Goal: Information Seeking & Learning: Find specific fact

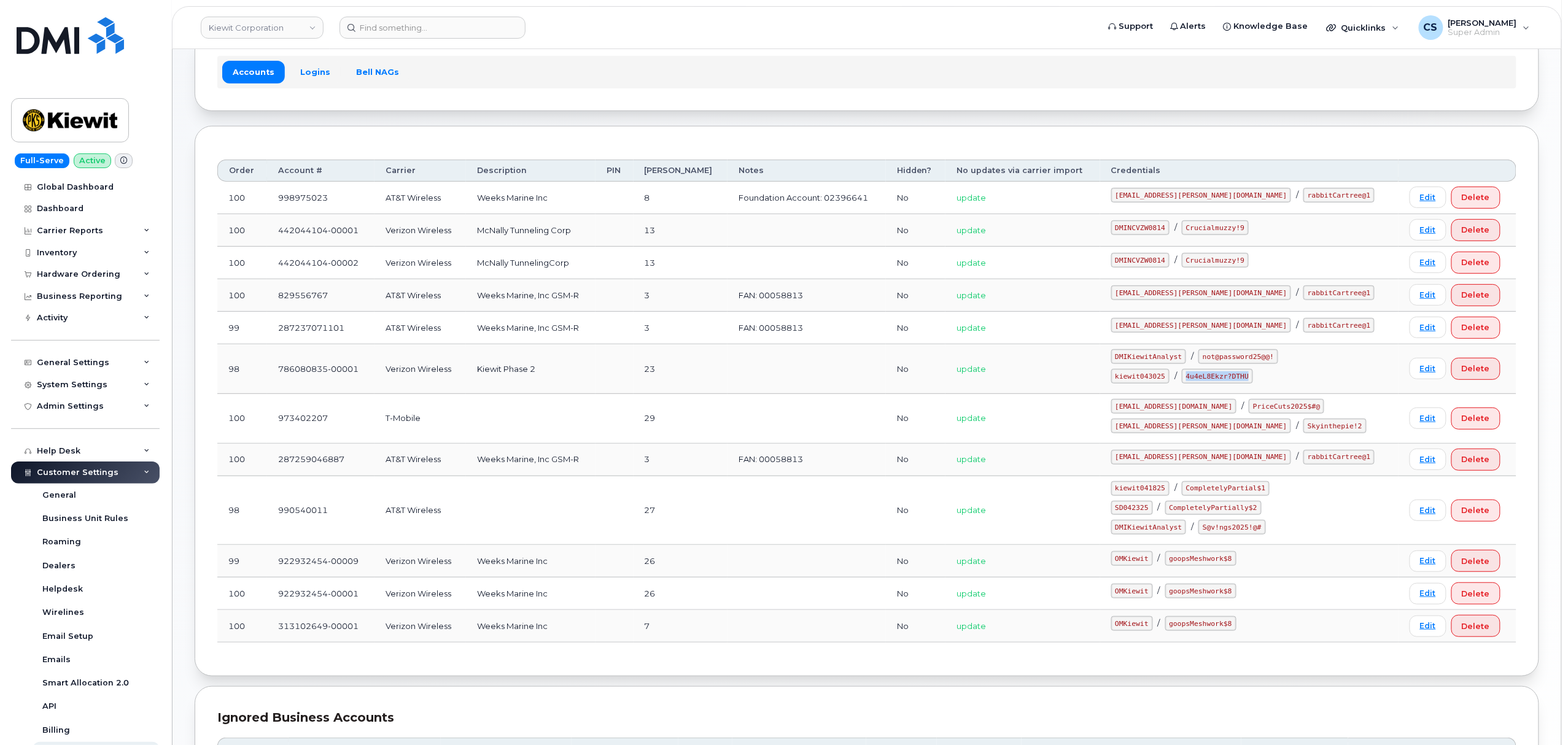
scroll to position [178, 0]
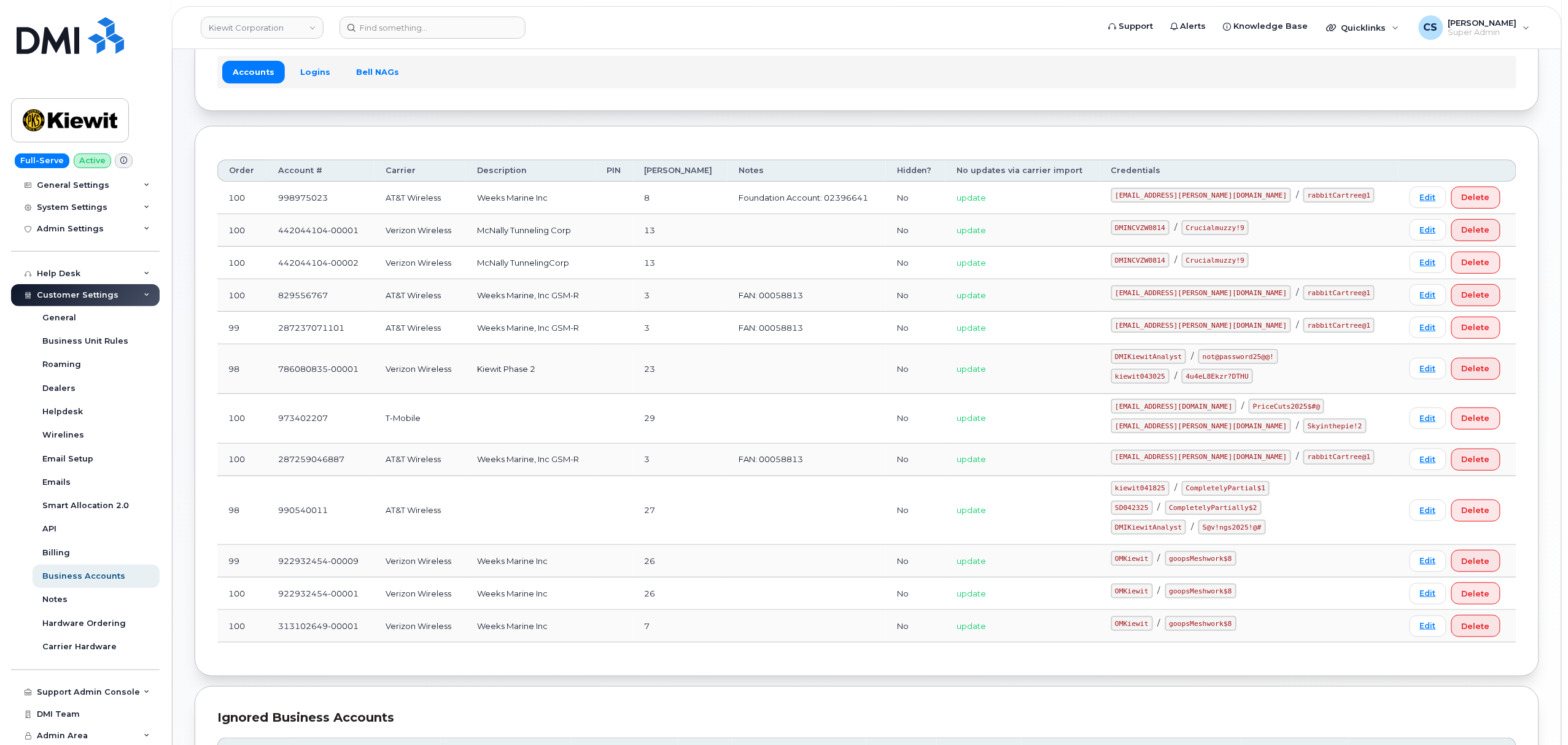
click at [1169, 376] on code "kiewit043025" at bounding box center [1140, 376] width 58 height 15
copy code "kiewit043025"
drag, startPoint x: 1268, startPoint y: 377, endPoint x: 1211, endPoint y: 372, distance: 57.2
click at [1211, 372] on code "4u4eL8Ekzr?DTHU" at bounding box center [1218, 376] width 71 height 15
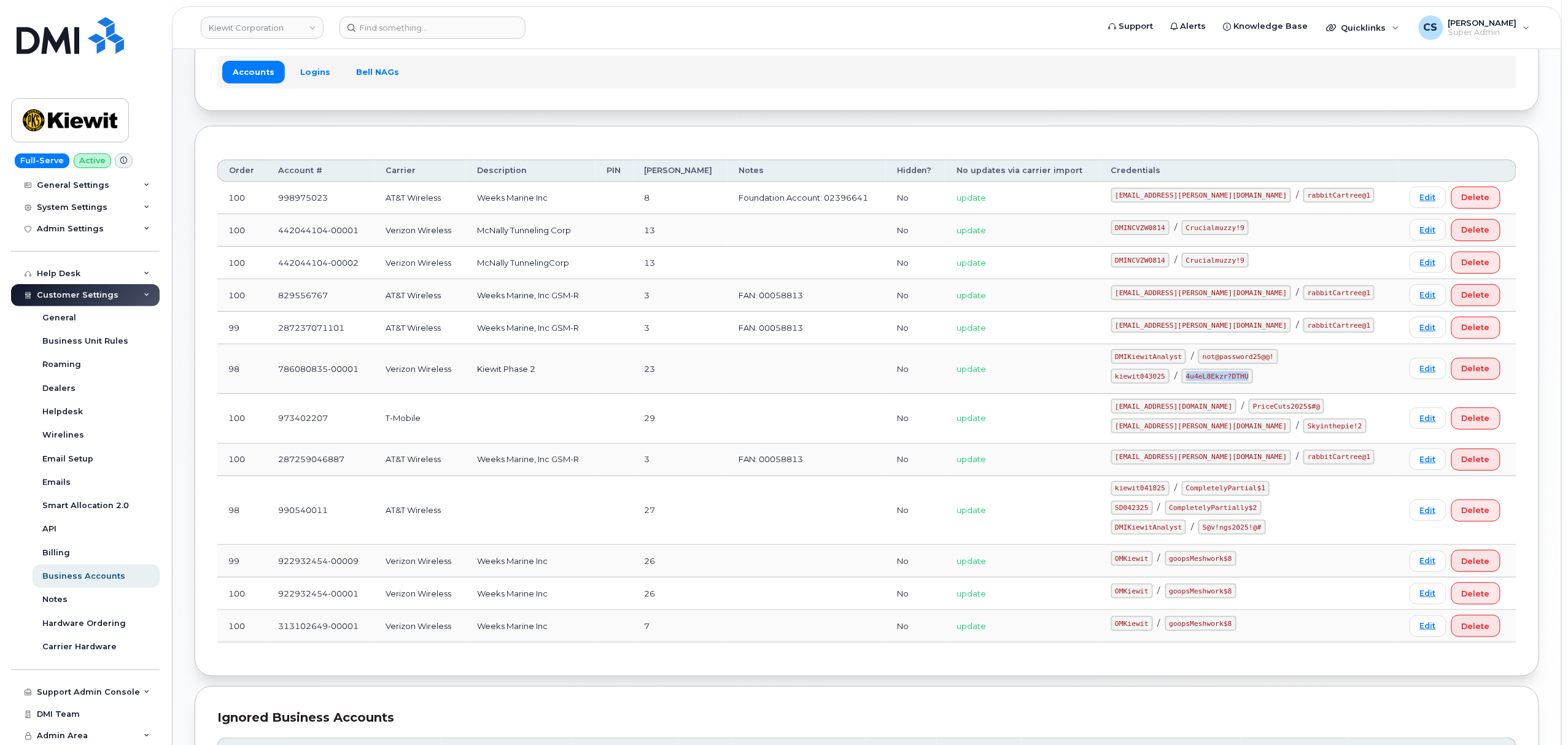
copy code "4u4eL8Ekzr?DTHU"
click at [1153, 510] on code "SD042325" at bounding box center [1132, 508] width 42 height 15
copy code "SD042325"
drag, startPoint x: 1276, startPoint y: 513, endPoint x: 1184, endPoint y: 506, distance: 92.3
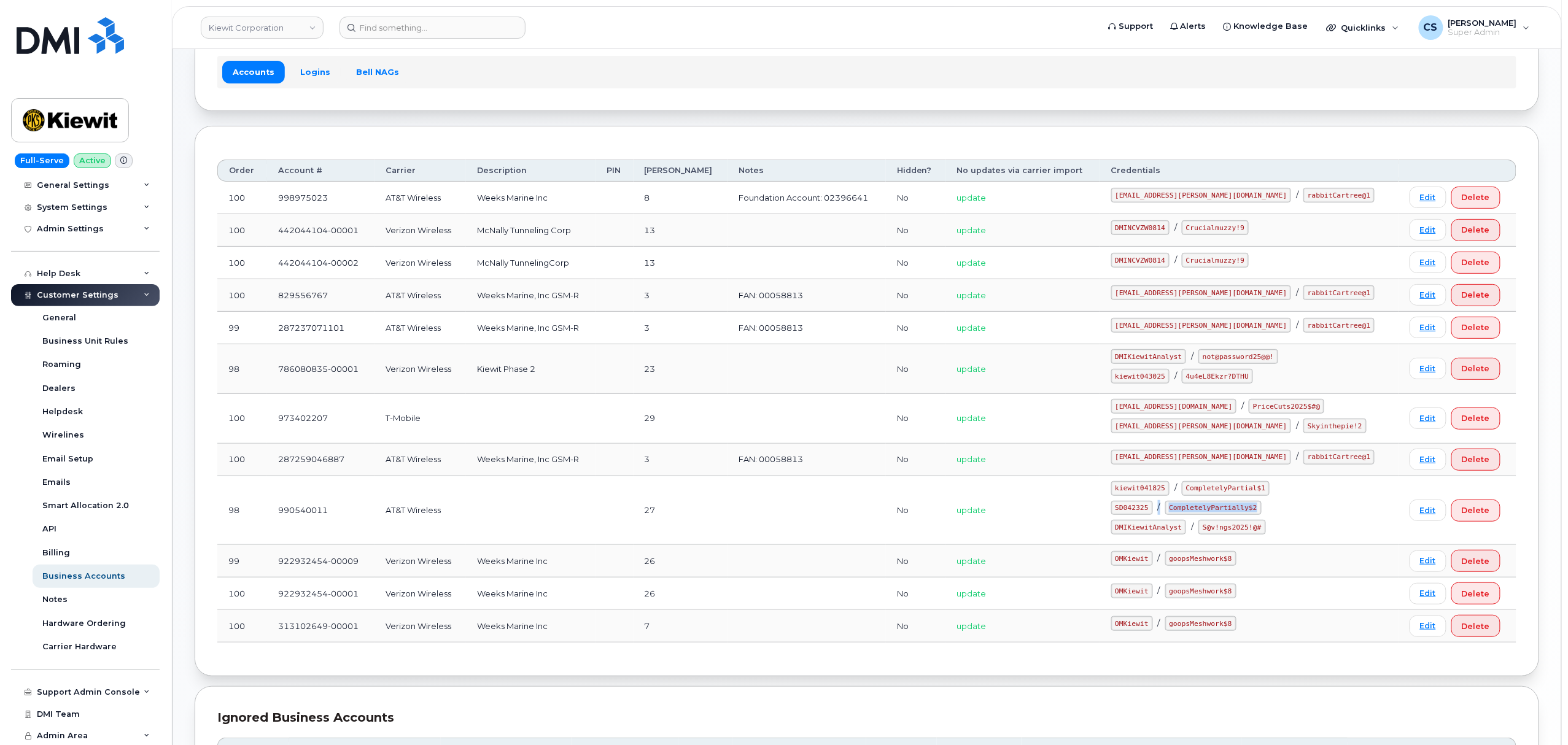
click at [1184, 506] on div "SD042325 / CompletelyPartially$2" at bounding box center [1249, 508] width 277 height 15
copy div "/ CompletelyPartially$2"
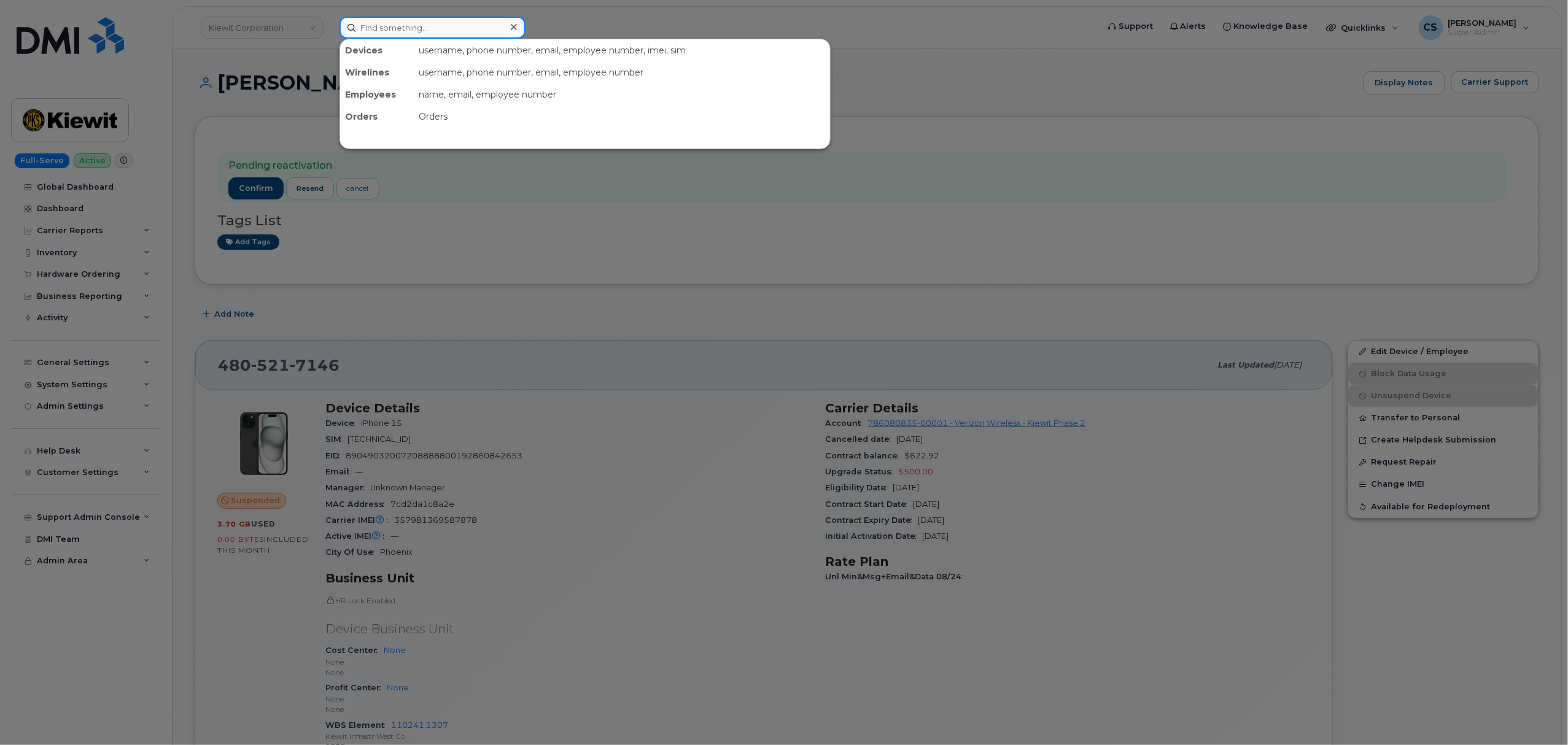
click at [401, 25] on input at bounding box center [433, 28] width 186 height 23
paste input "300348"
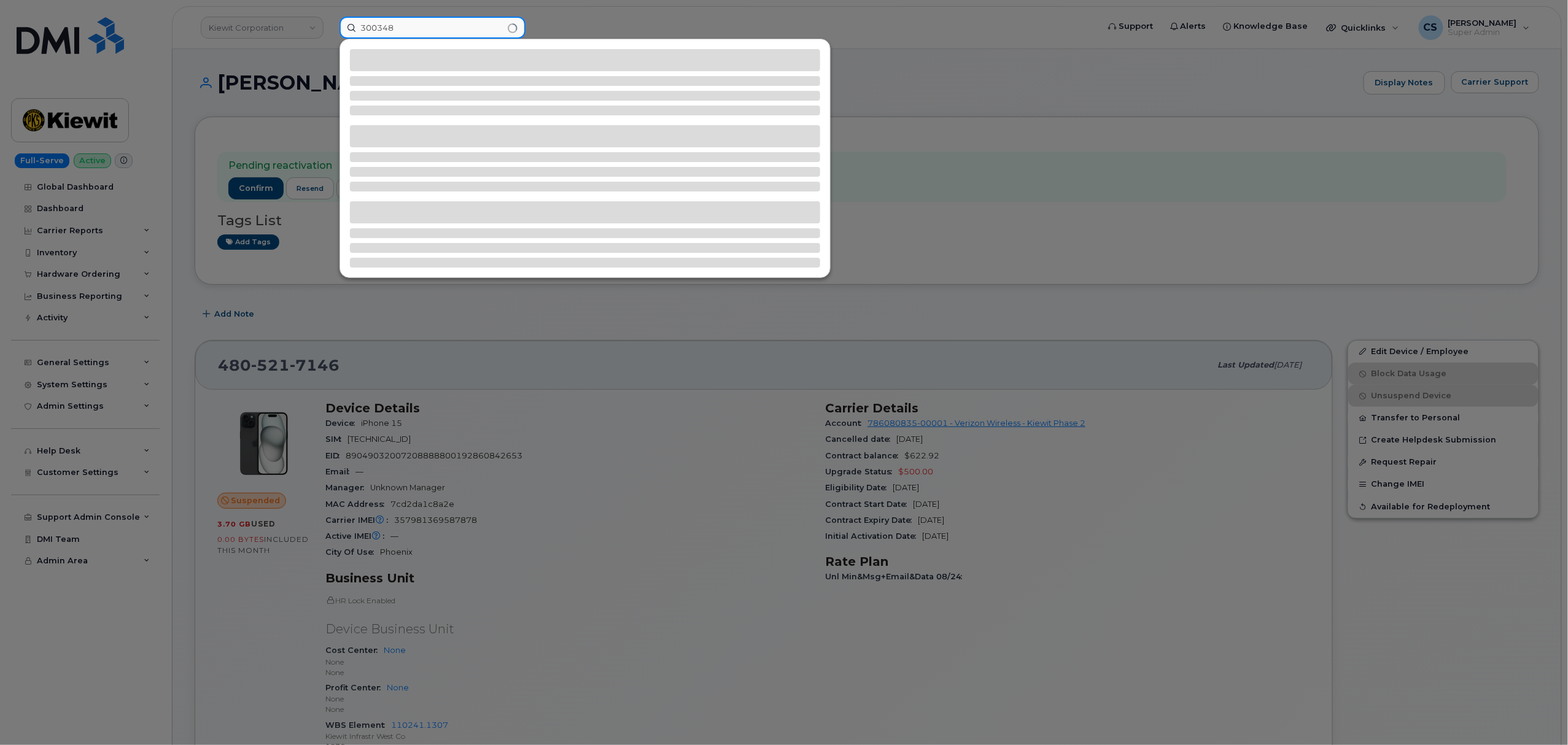
type input "300348"
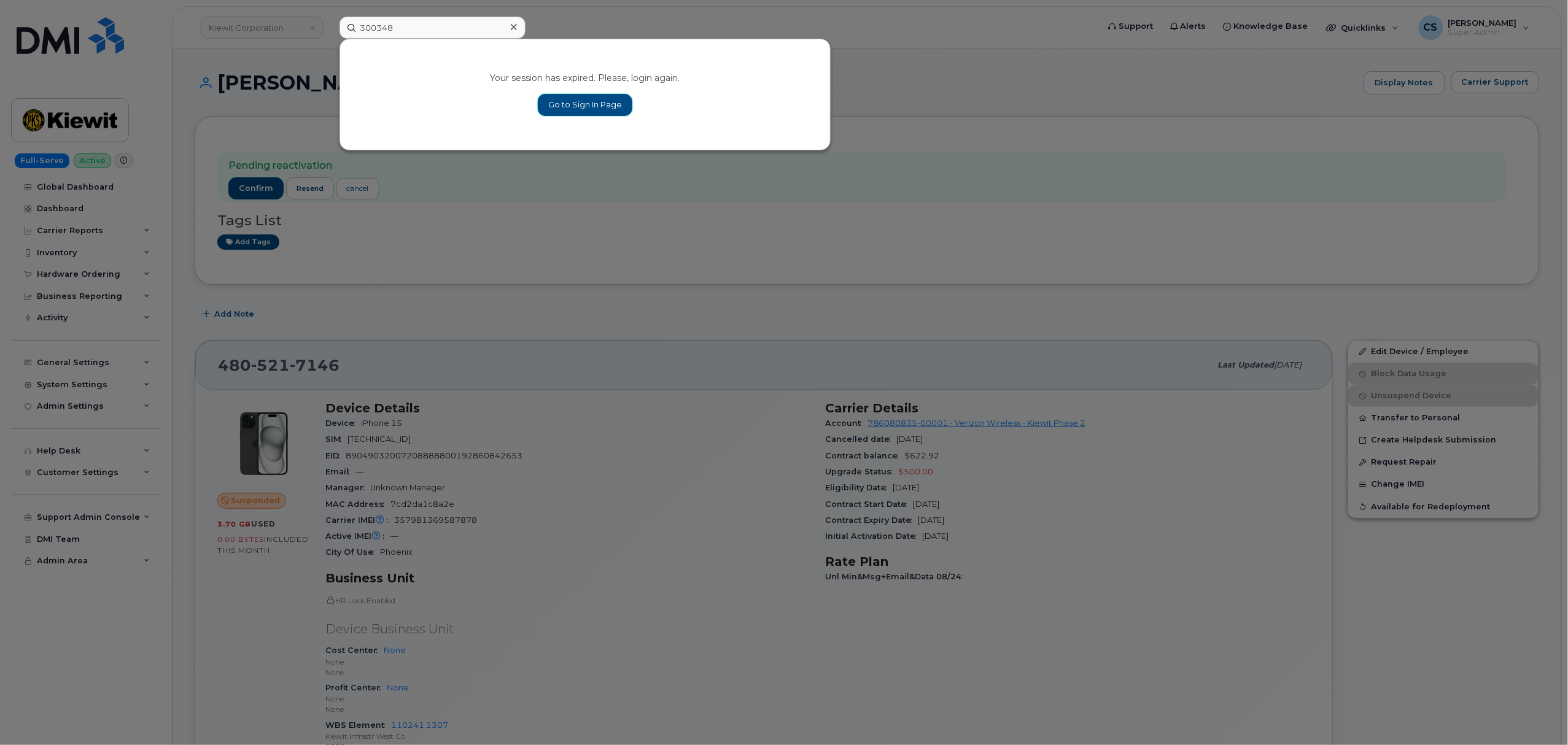
click at [593, 108] on link "Go to Sign In Page" at bounding box center [585, 105] width 94 height 23
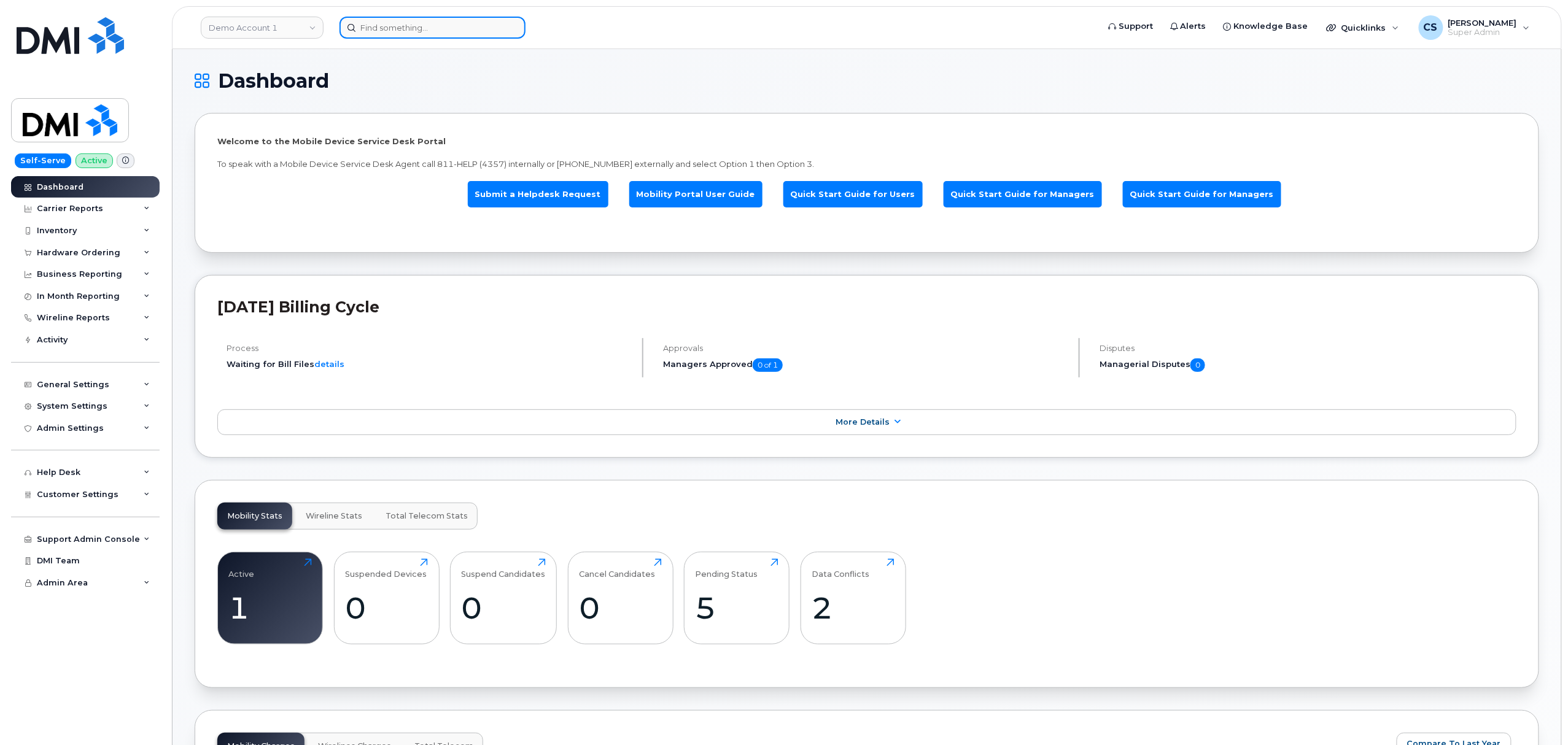
click at [440, 32] on input at bounding box center [433, 28] width 186 height 23
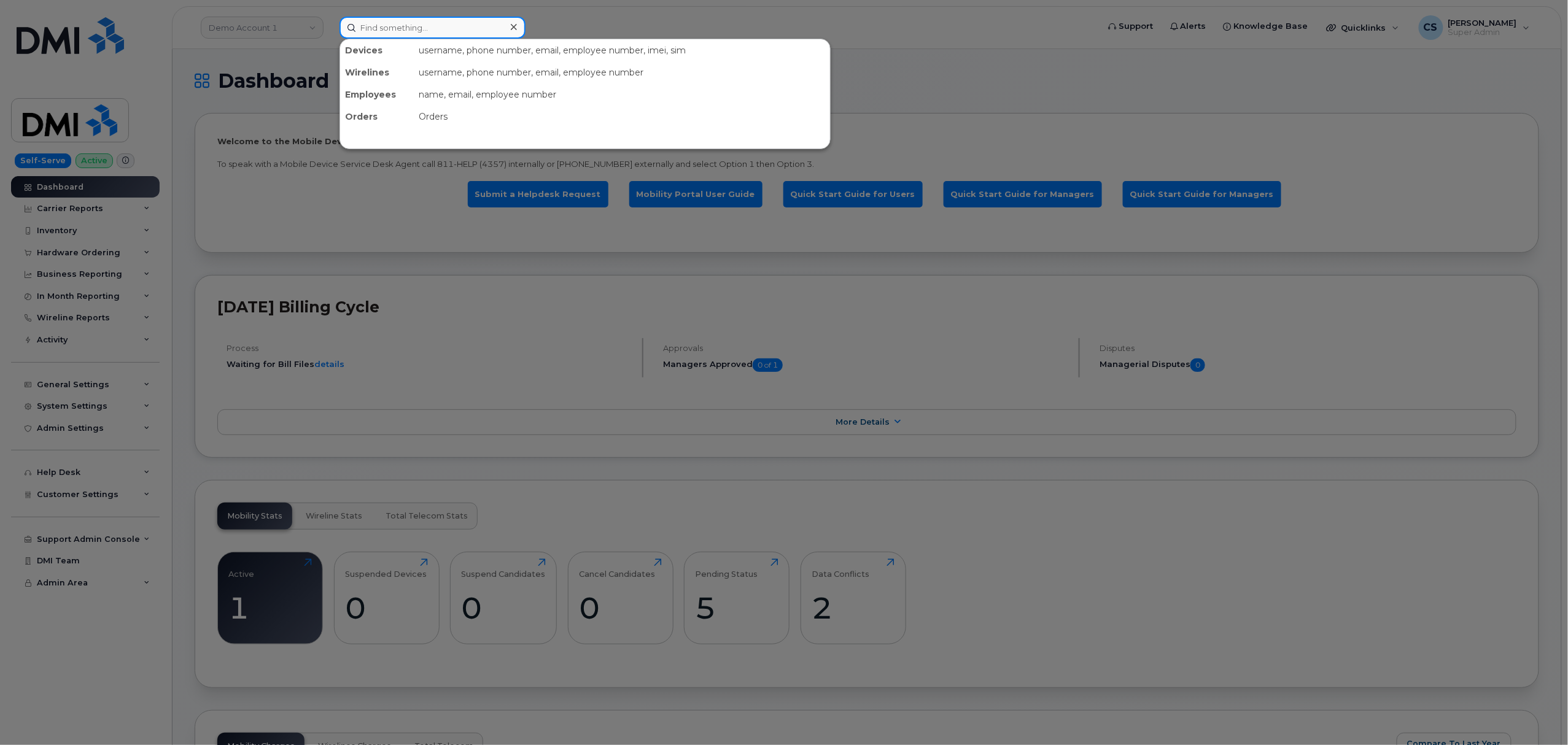
paste input "300348"
type input "300348"
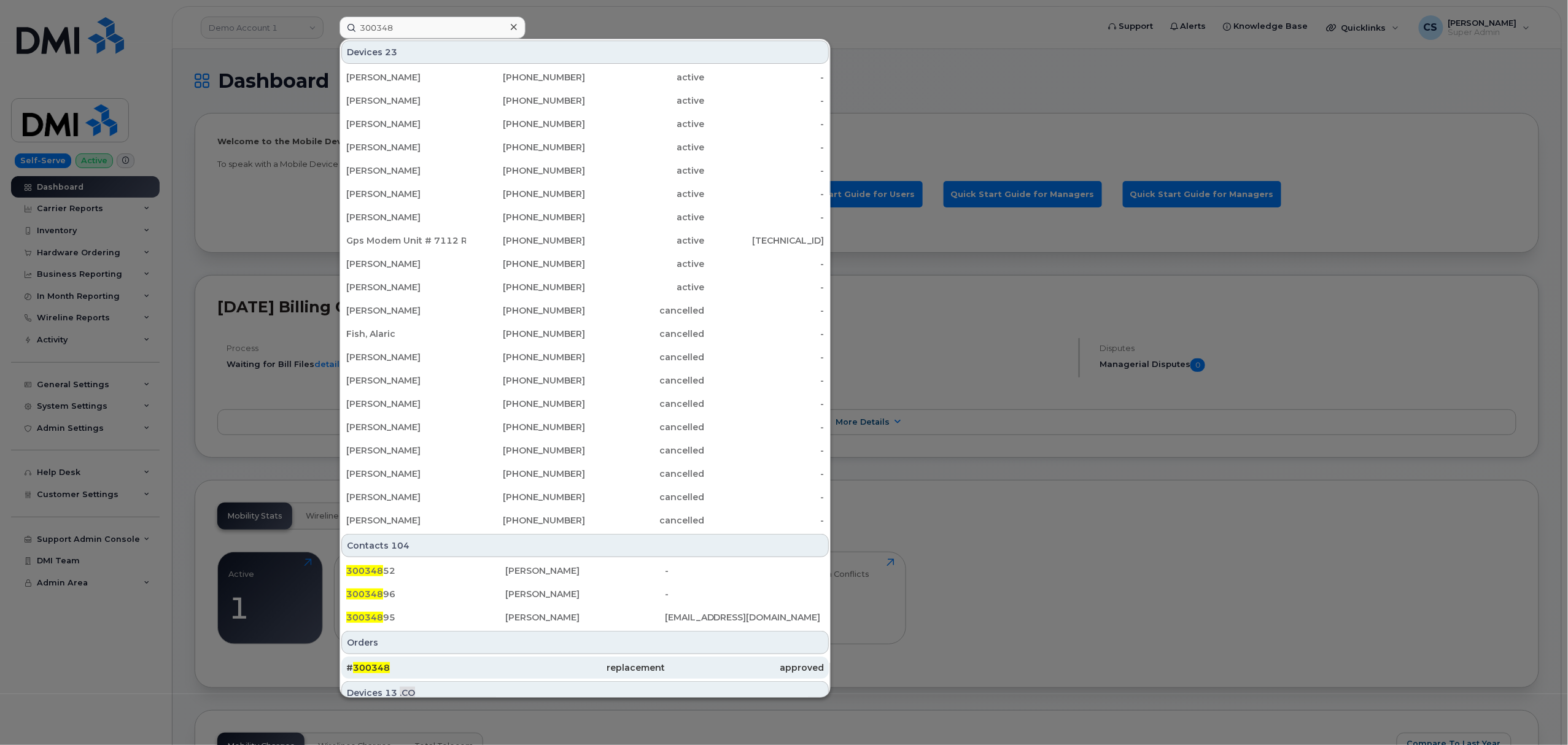
click at [380, 663] on div "# 300348" at bounding box center [426, 668] width 159 height 23
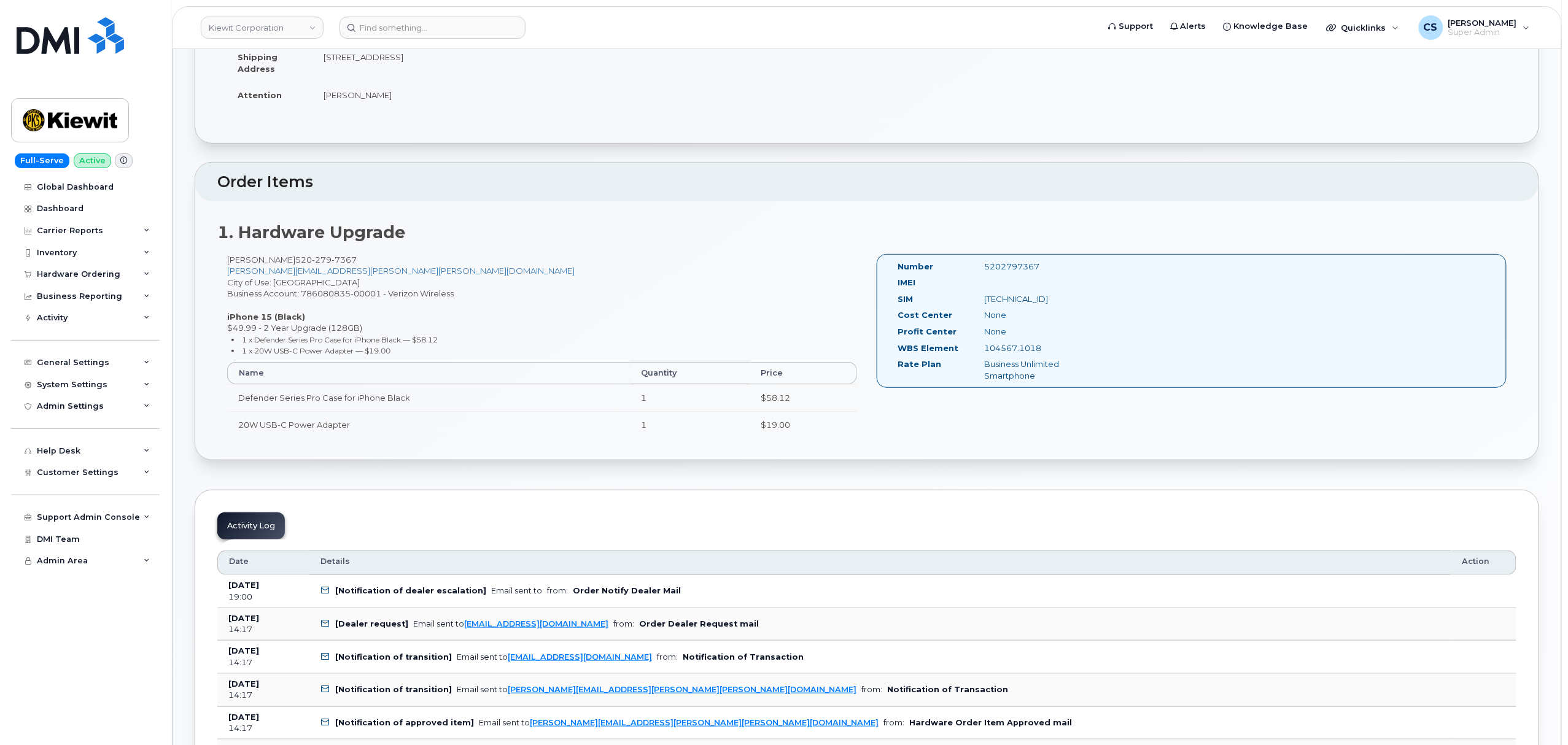
scroll to position [245, 0]
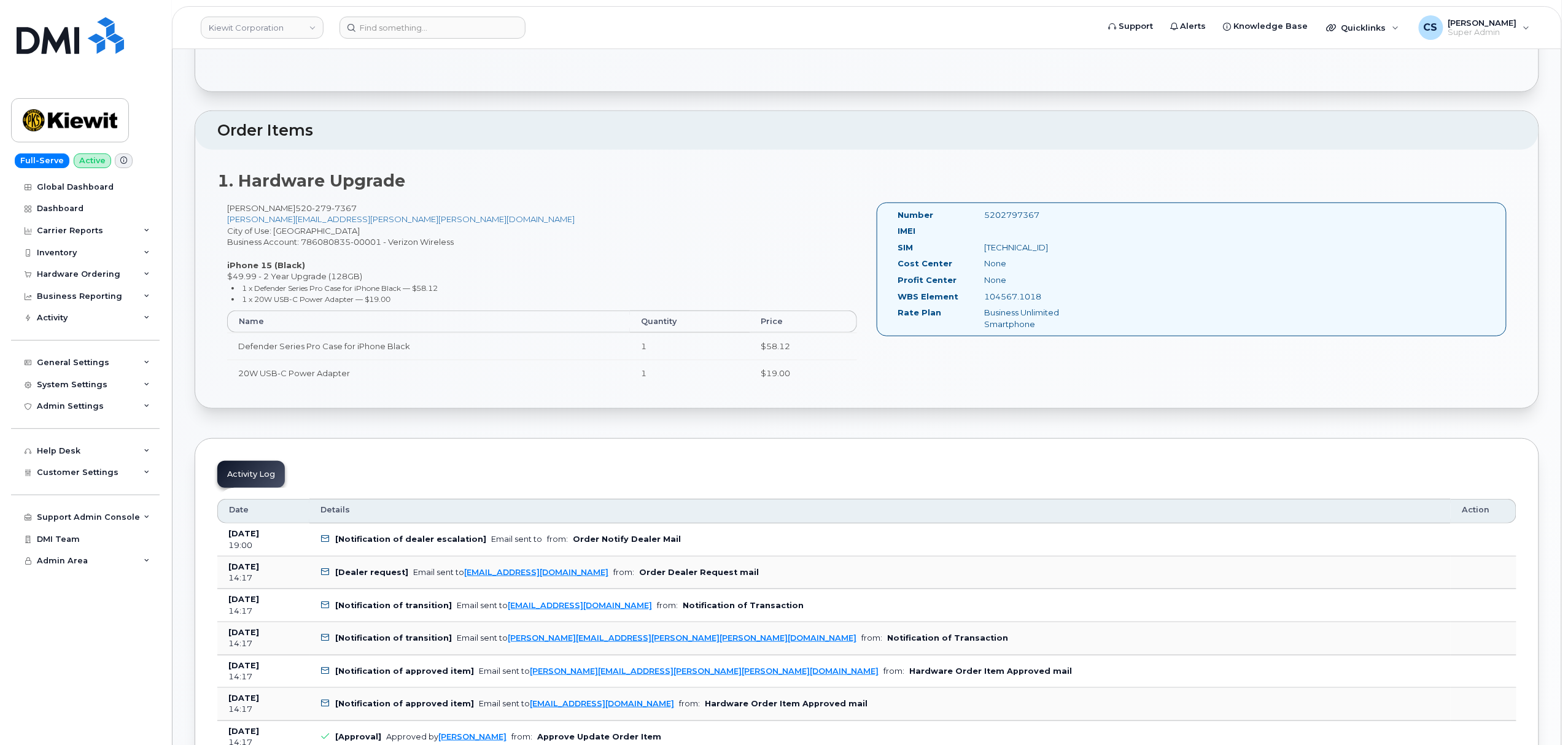
click at [1011, 216] on div "5202797367" at bounding box center [1036, 215] width 121 height 11
click at [1012, 216] on div "5202797367" at bounding box center [1036, 215] width 121 height 11
copy div "5202797367"
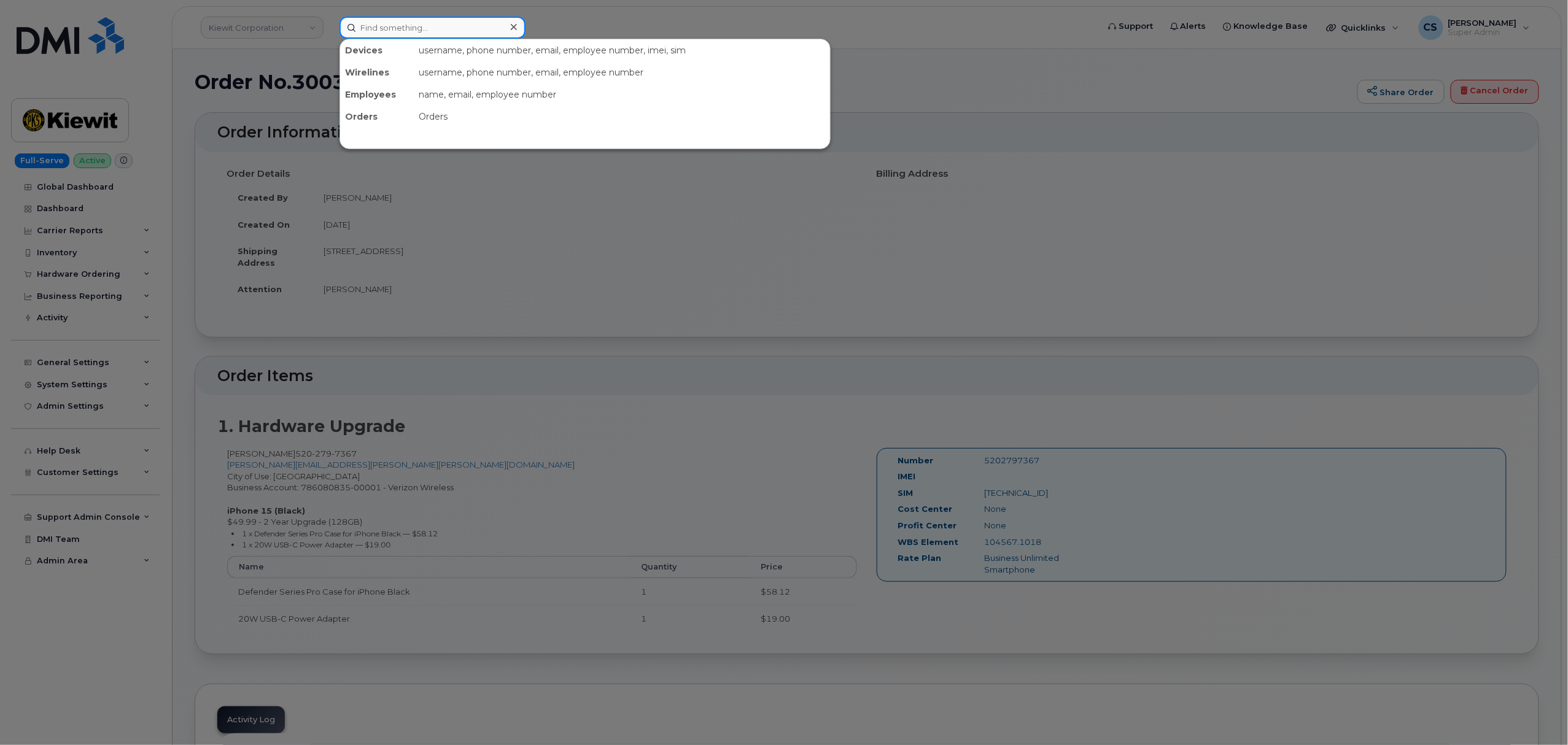
click at [416, 30] on input at bounding box center [433, 28] width 186 height 23
paste input "300344"
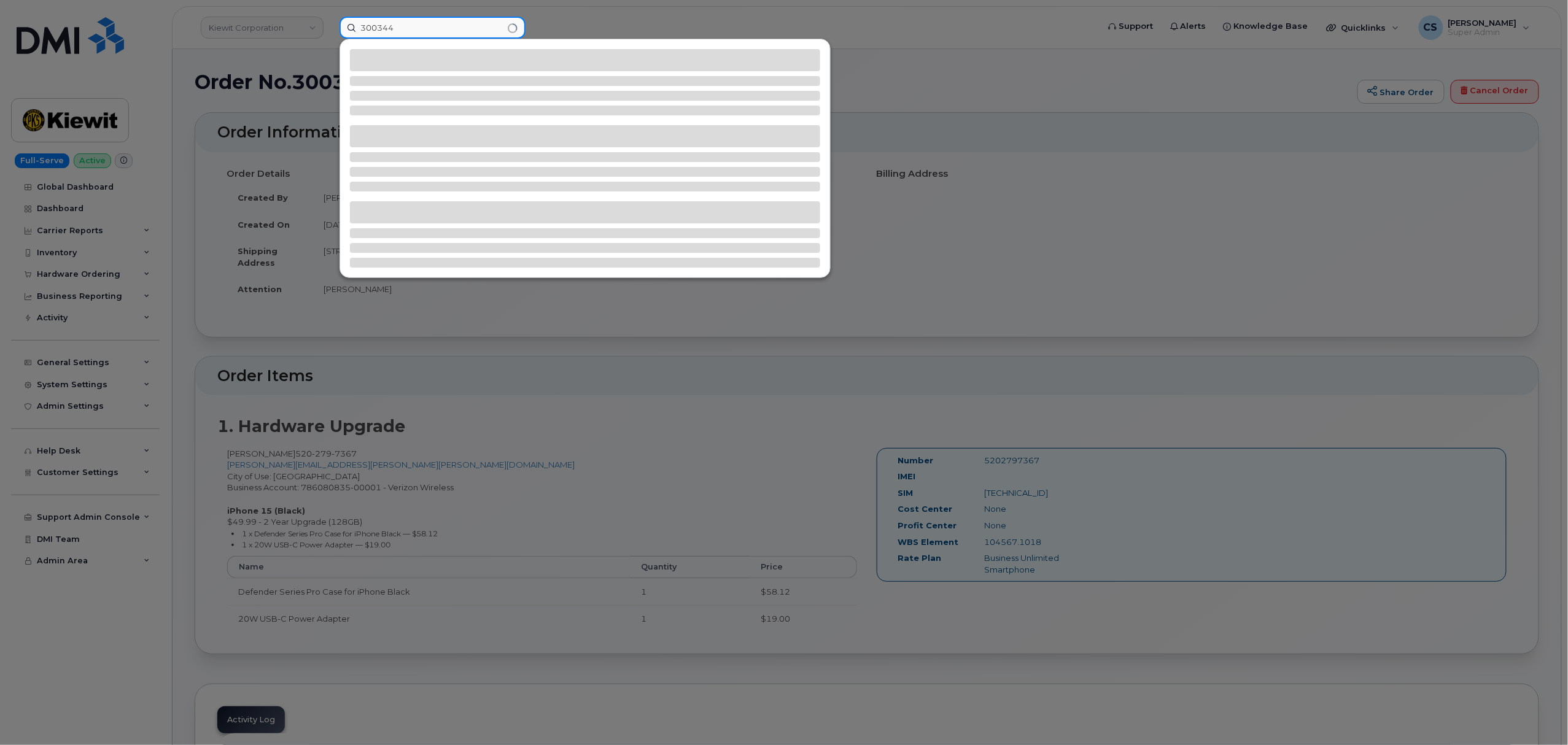
type input "300344"
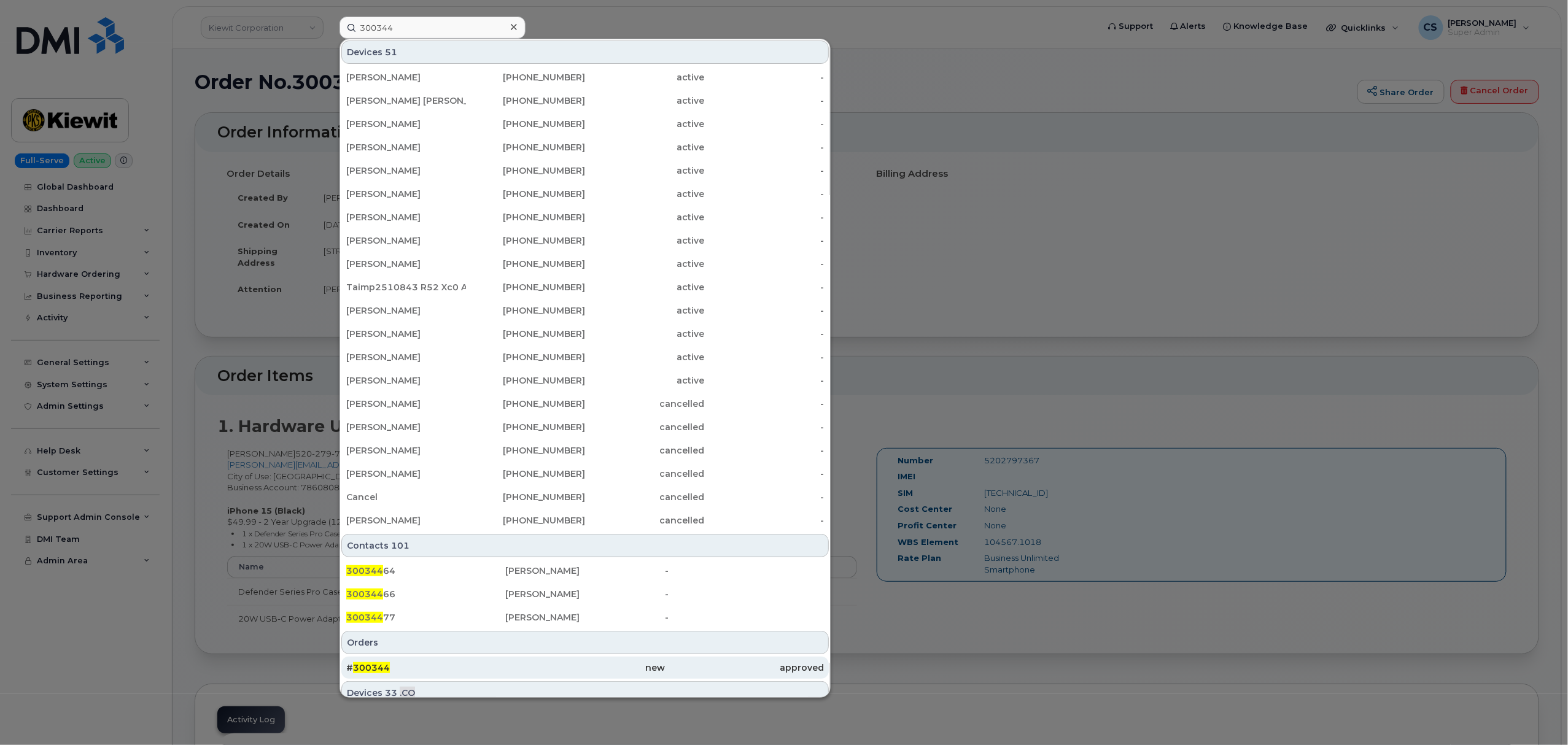
click at [369, 666] on span "300344" at bounding box center [371, 667] width 37 height 11
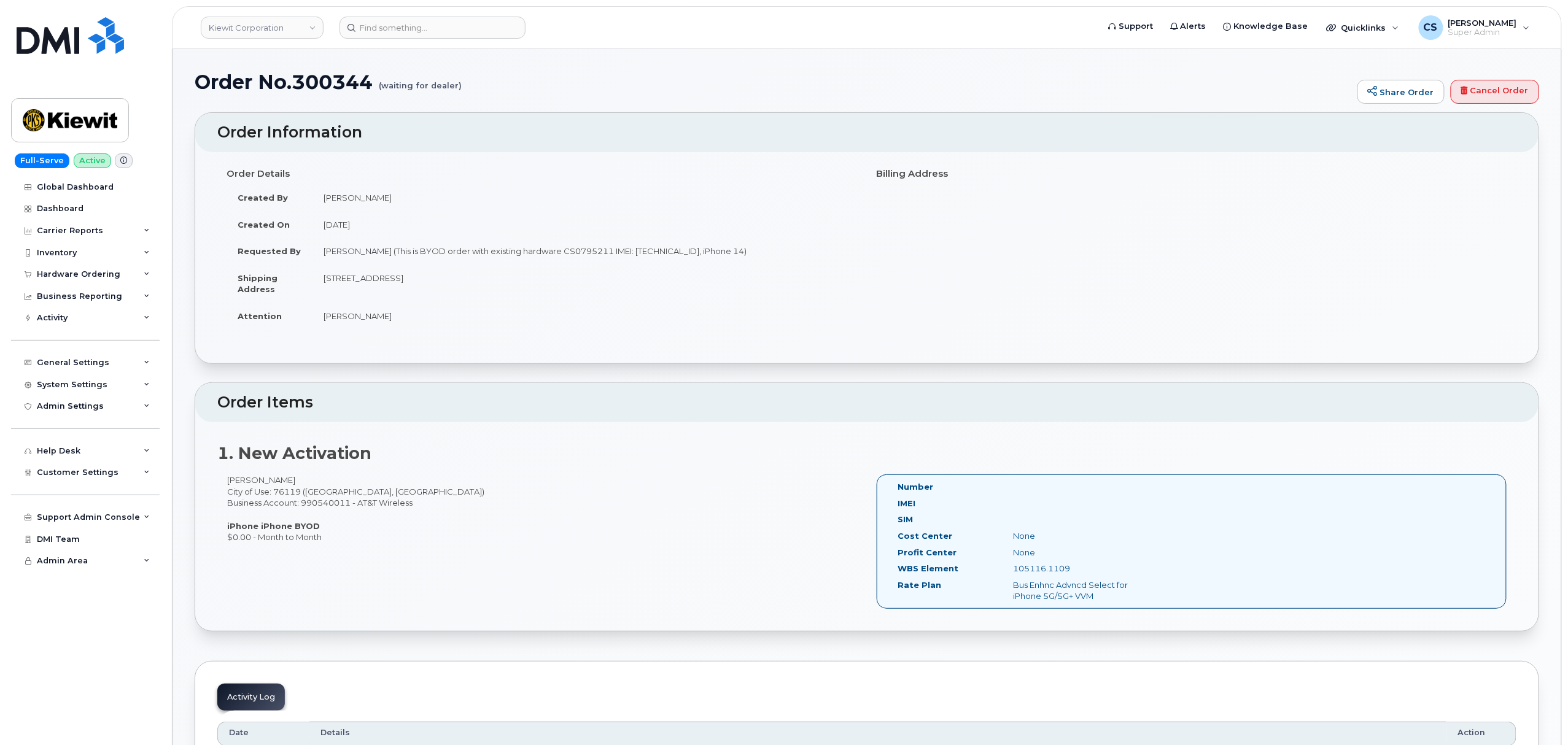
click at [325, 503] on div "[PERSON_NAME] City of Use: 76119 ([GEOGRAPHIC_DATA], [GEOGRAPHIC_DATA]) Busines…" at bounding box center [542, 509] width 649 height 68
click at [325, 503] on div "Eddie Santana City of Use: 76119 (Fort Worth, TX) Business Account: 990540011 -…" at bounding box center [542, 509] width 649 height 68
copy div "990540011"
click at [1047, 570] on div "105116.1109" at bounding box center [1084, 568] width 162 height 11
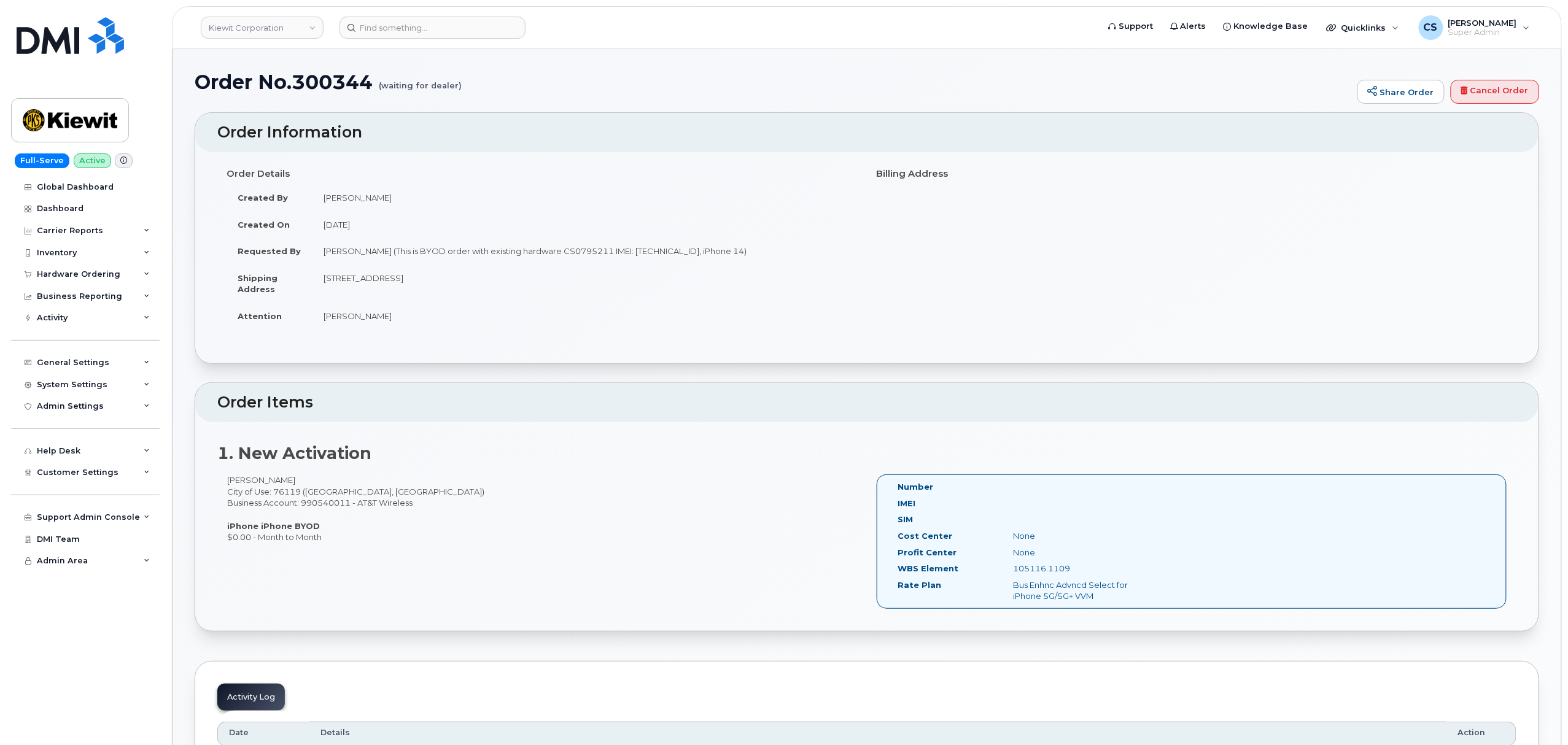
copy div "105116.1109"
drag, startPoint x: 629, startPoint y: 250, endPoint x: 711, endPoint y: 254, distance: 82.1
click at [711, 254] on td "[PERSON_NAME] (This is BYOD order with existing hardware CS0795211 IMEI: [TECHN…" at bounding box center [585, 250] width 545 height 27
copy td "355185491746509"
click at [335, 81] on h1 "Order No.300344 (waiting for dealer)" at bounding box center [773, 81] width 1157 height 22
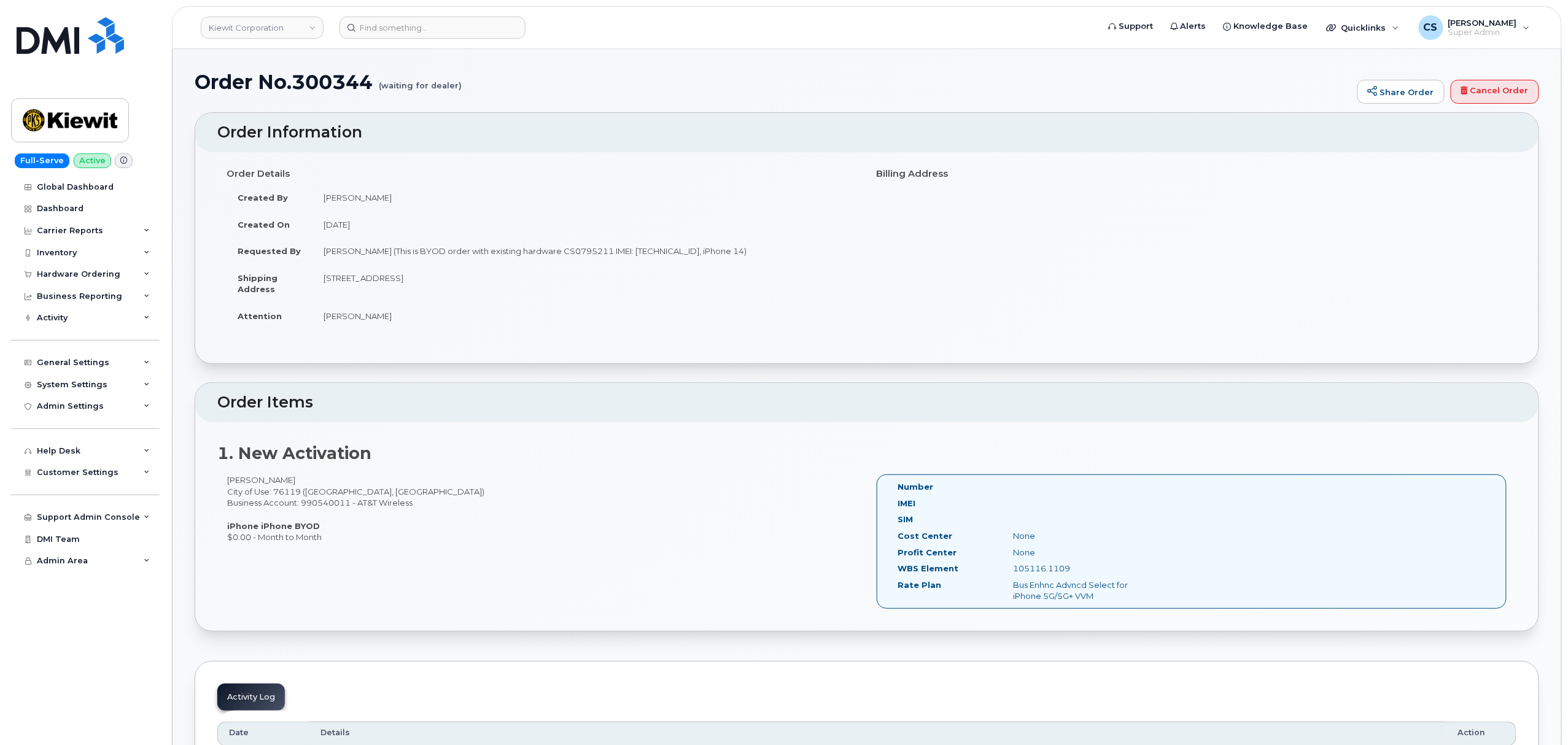
click at [335, 79] on h1 "Order No.300344 (waiting for dealer)" at bounding box center [773, 81] width 1157 height 22
copy h1 "300344"
click at [1051, 566] on div "105116.1109" at bounding box center [1084, 568] width 162 height 11
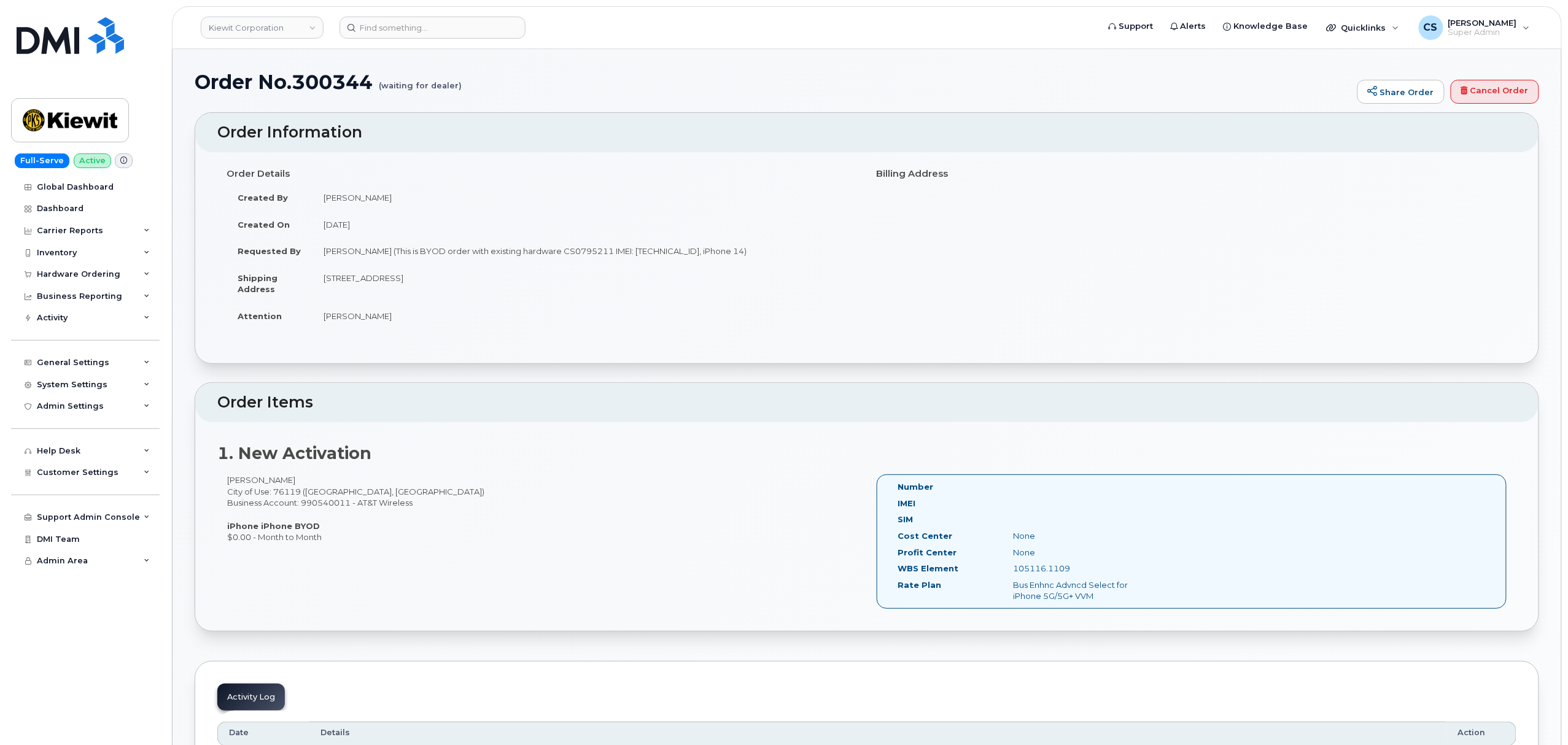
copy div "105116.1109"
click at [328, 84] on h1 "Order No.300344 (waiting for dealer)" at bounding box center [773, 81] width 1157 height 22
copy h1 "300344"
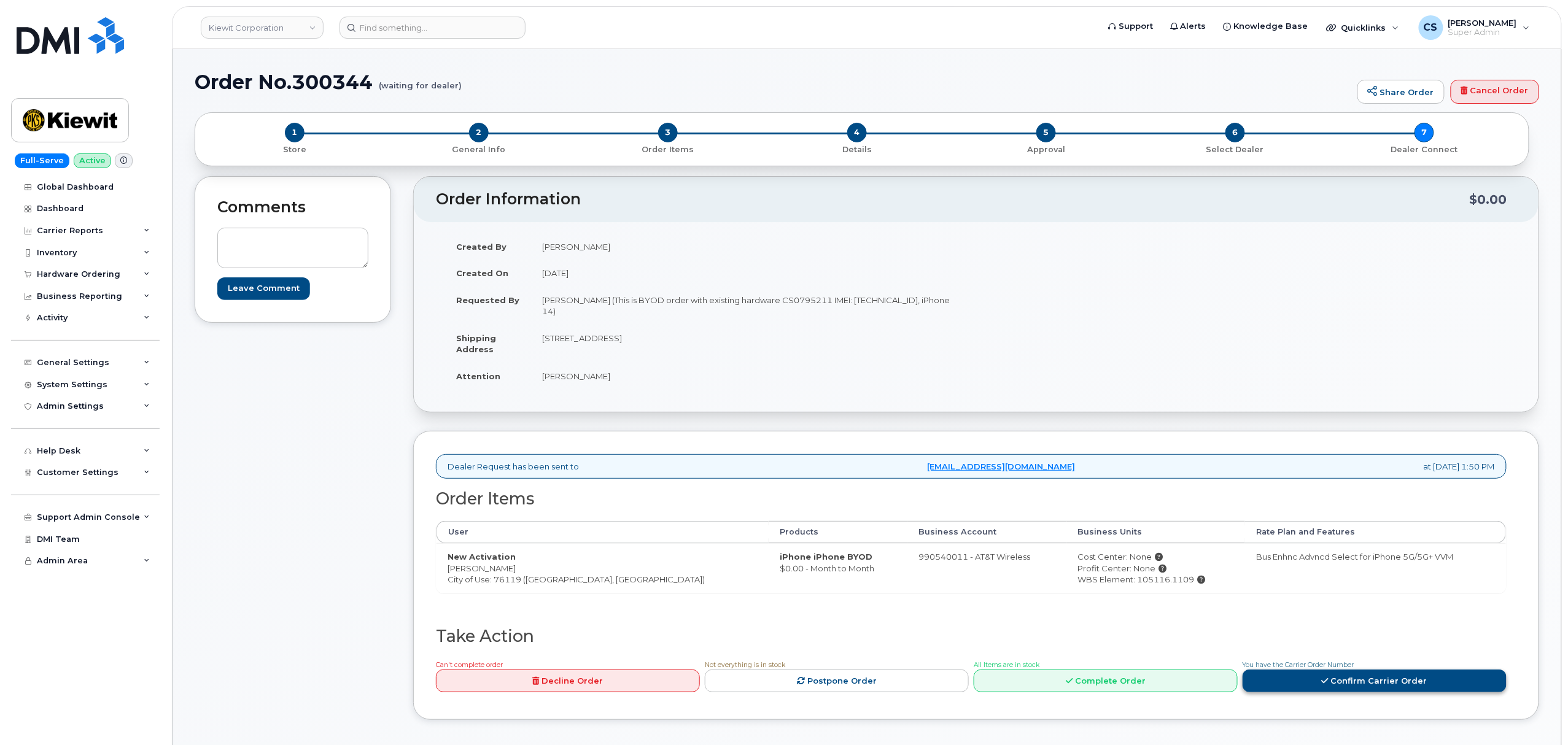
click at [1403, 681] on link "Confirm Carrier Order" at bounding box center [1375, 681] width 264 height 23
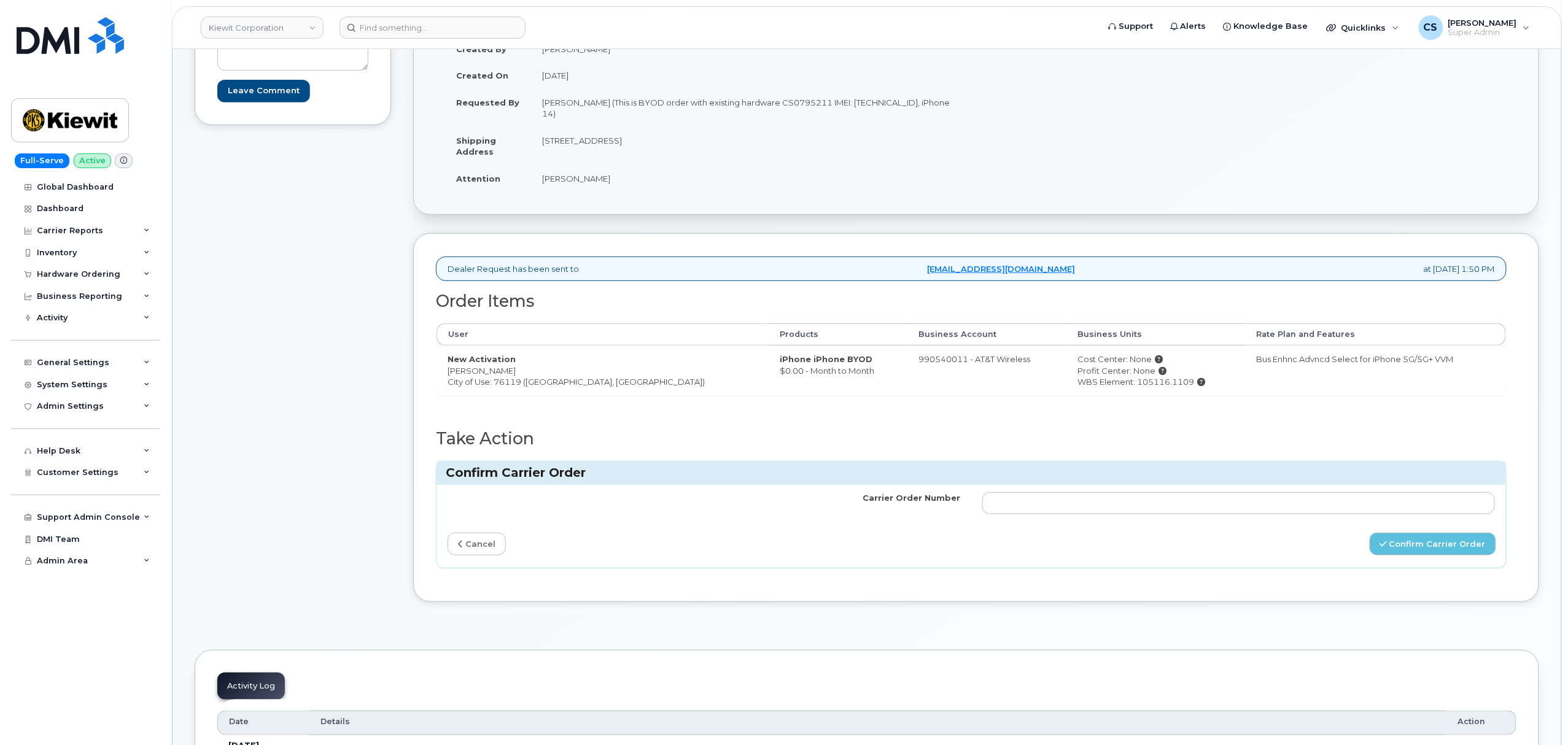
scroll to position [245, 0]
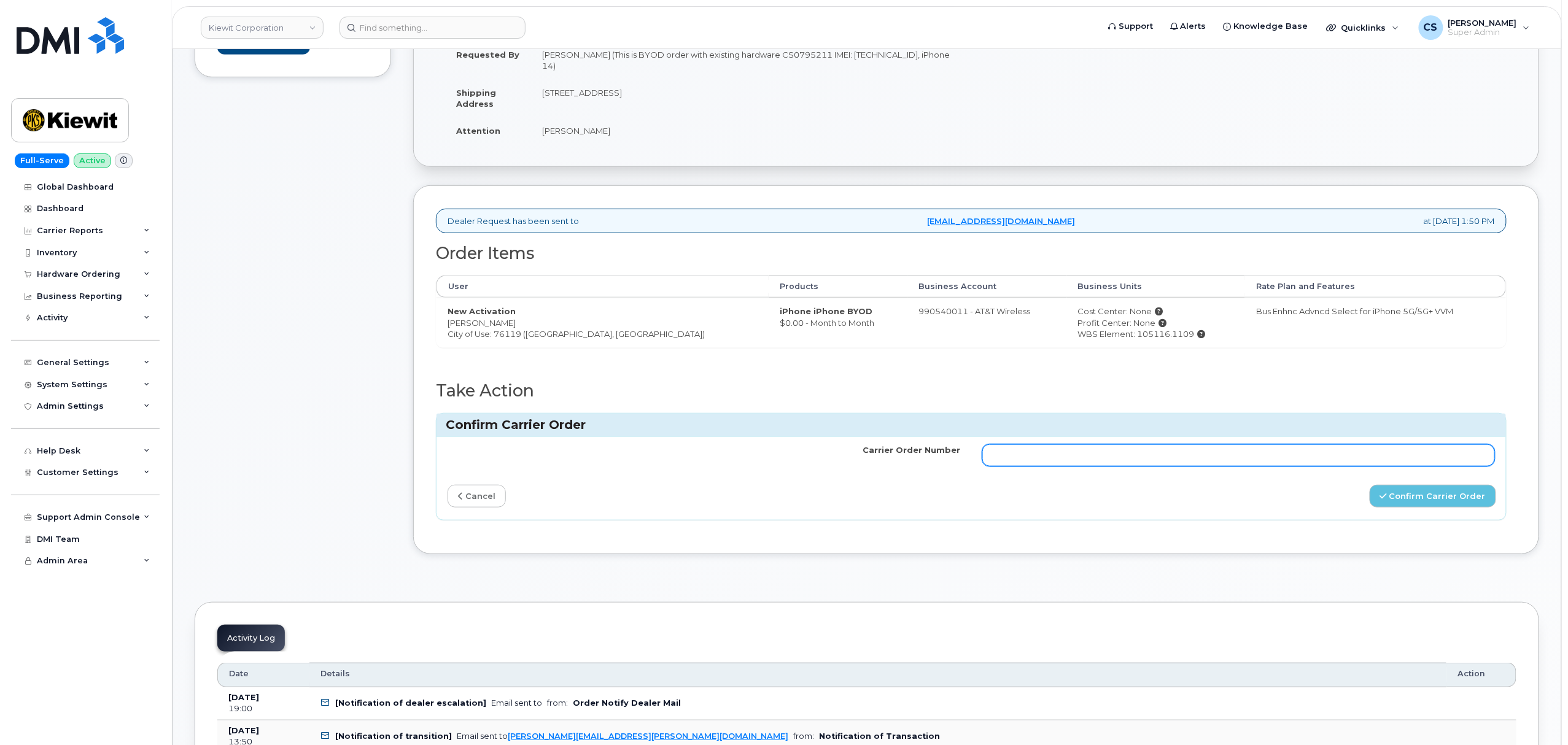
click at [1043, 457] on input "Carrier Order Number" at bounding box center [1238, 456] width 512 height 23
drag, startPoint x: 1043, startPoint y: 457, endPoint x: 1022, endPoint y: 462, distance: 21.6
paste input "10-154220827827127"
type input "10-154220827827127"
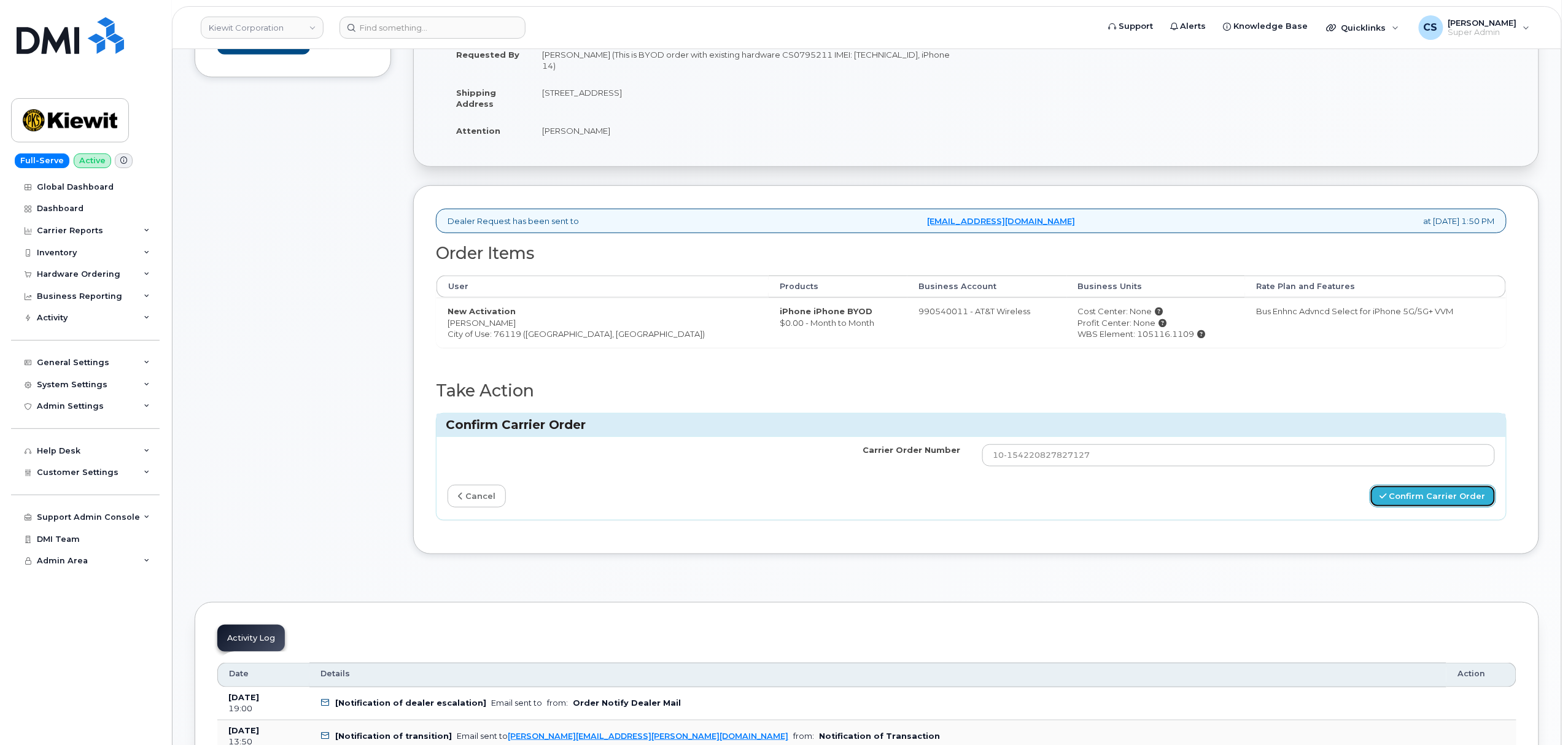
click at [1433, 496] on button "Confirm Carrier Order" at bounding box center [1433, 496] width 127 height 23
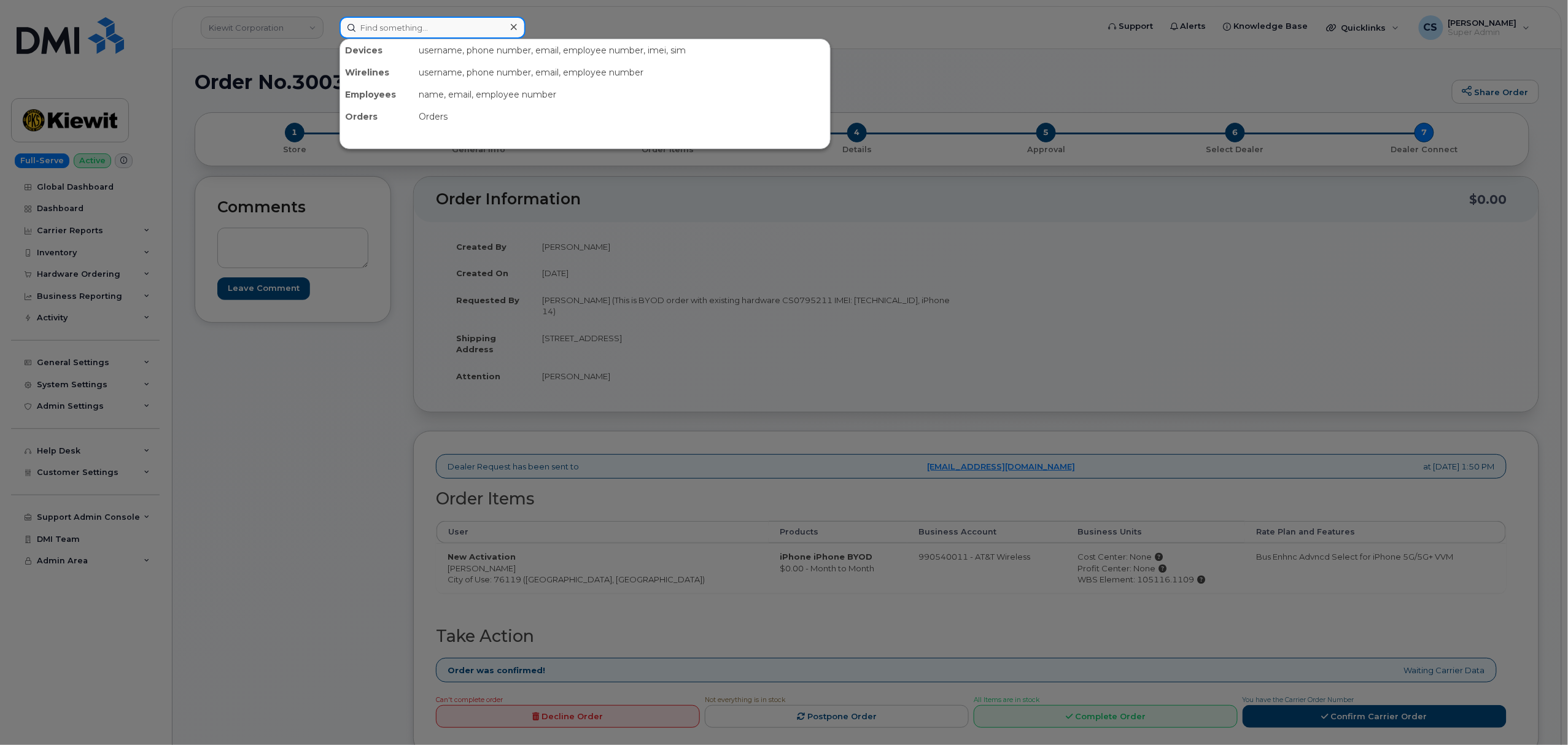
click at [431, 23] on input at bounding box center [433, 28] width 186 height 23
paste input "5147095186"
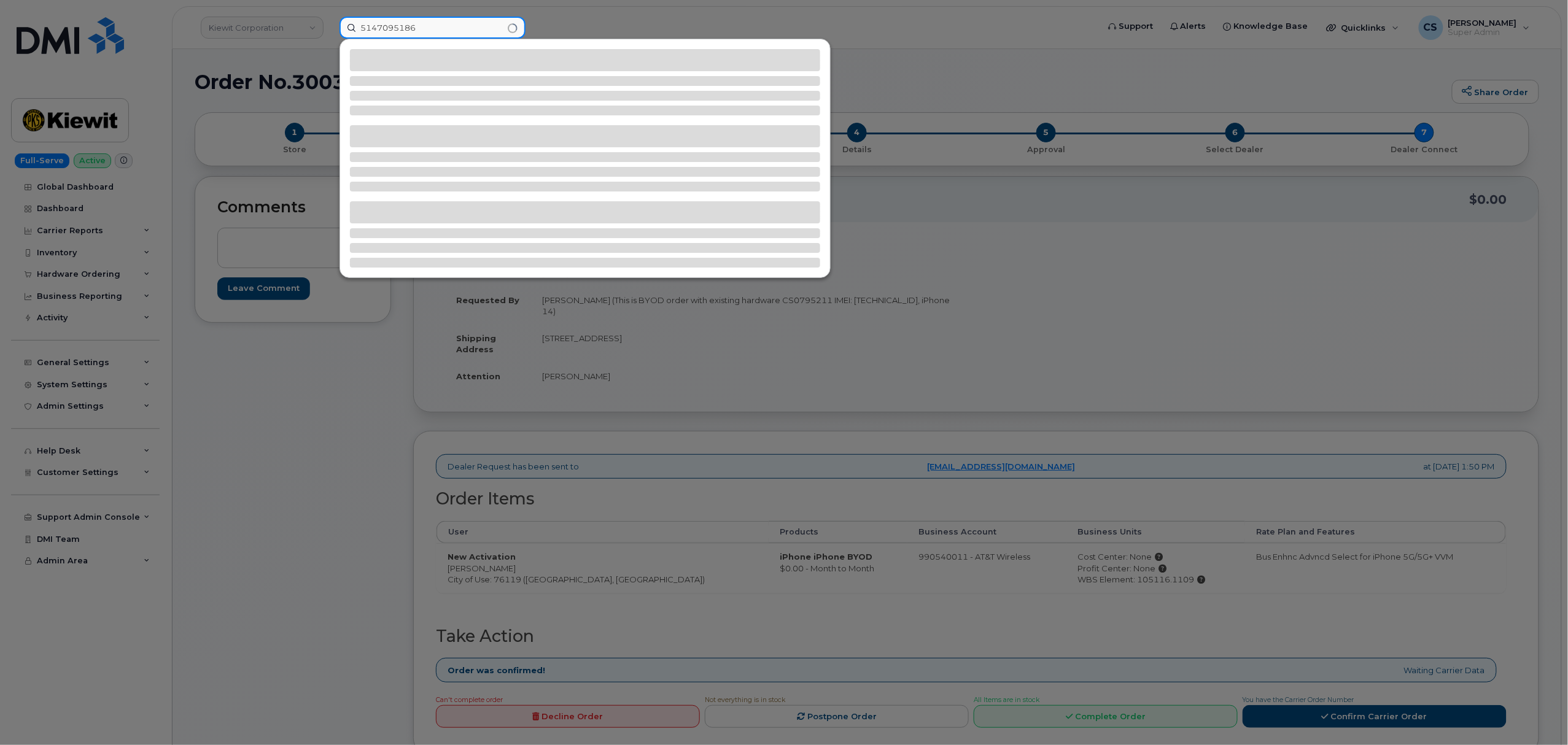
type input "5147095186"
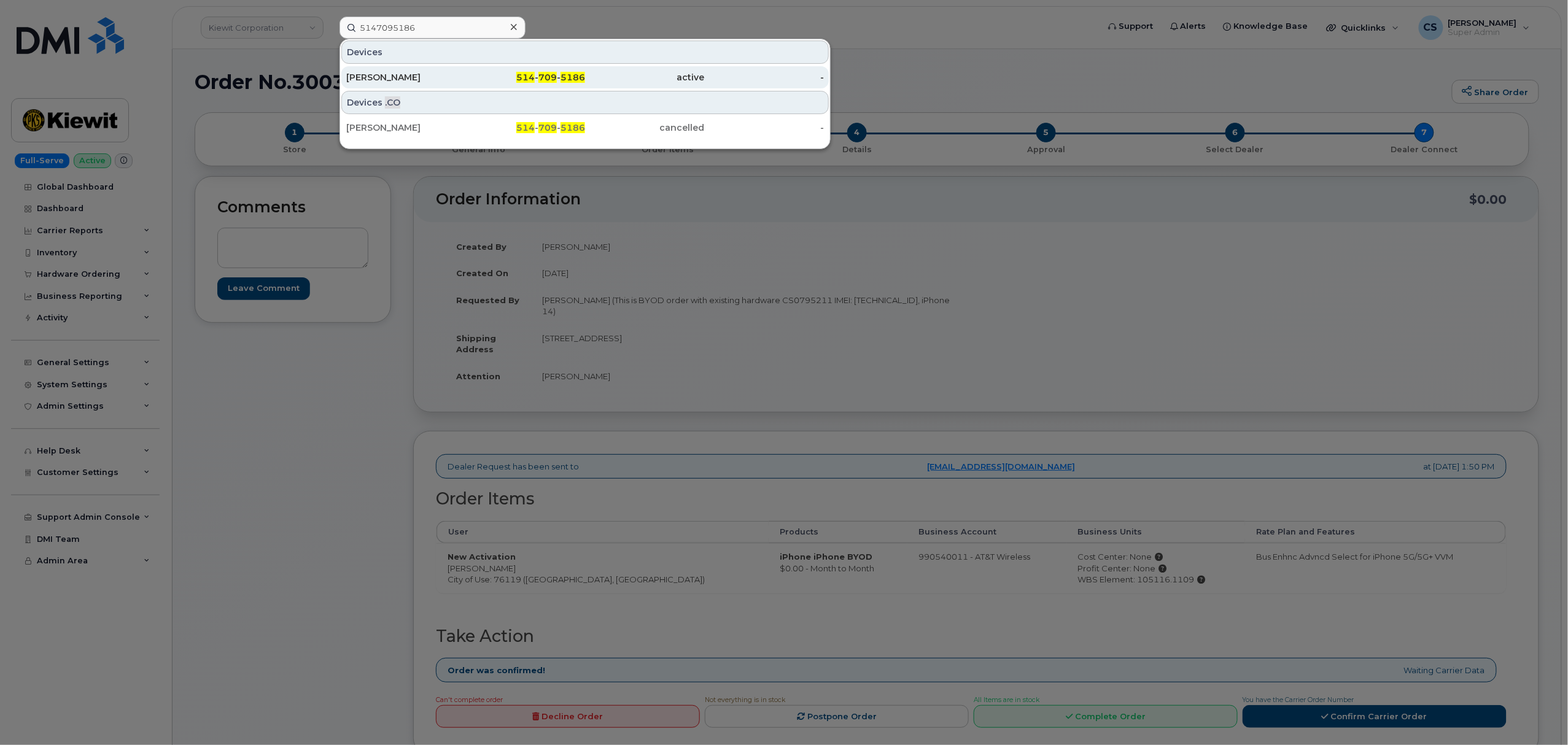
click at [388, 80] on div "Alexandre Fossey" at bounding box center [407, 77] width 120 height 12
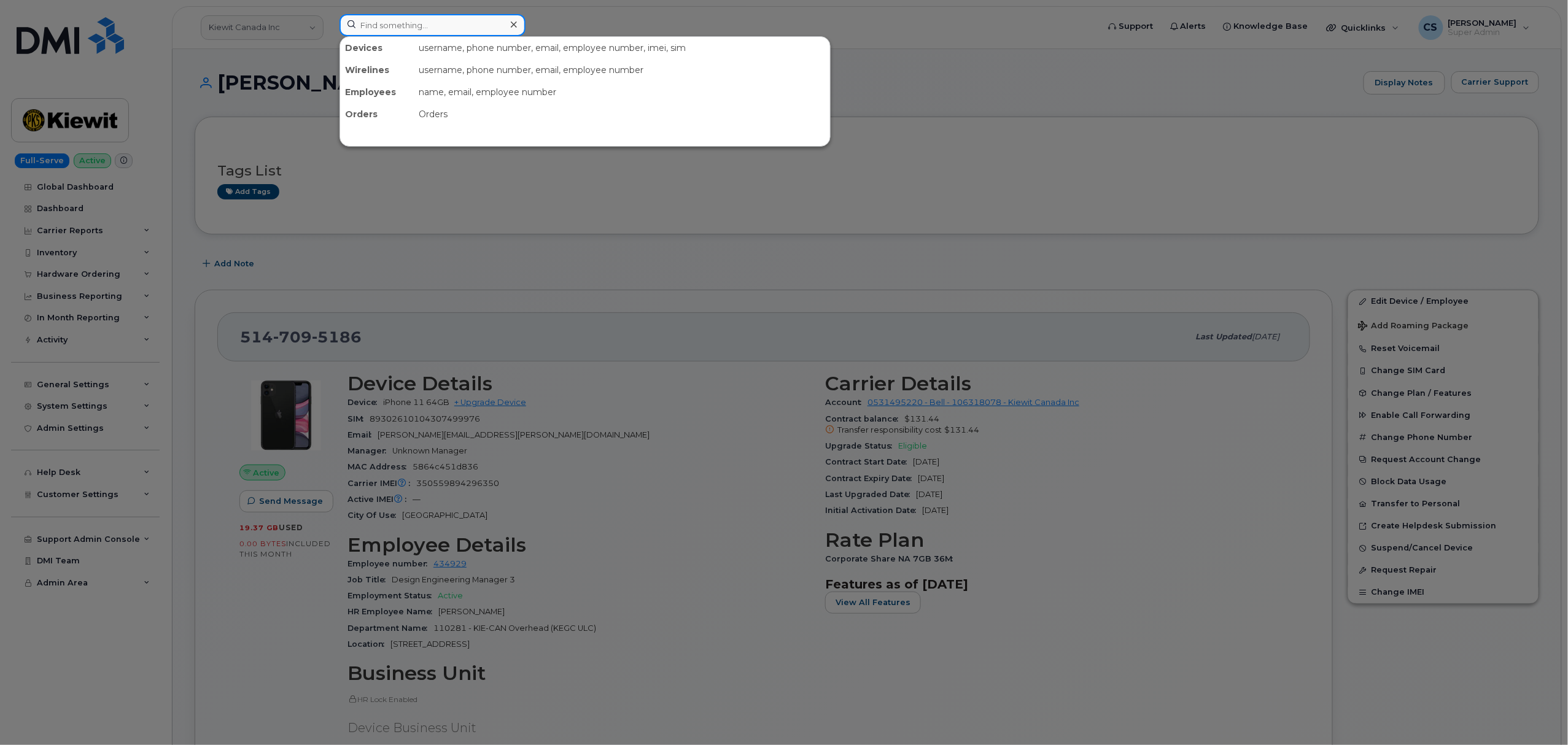
click at [452, 27] on input at bounding box center [433, 25] width 186 height 23
paste input "[PHONE_NUMBER]"
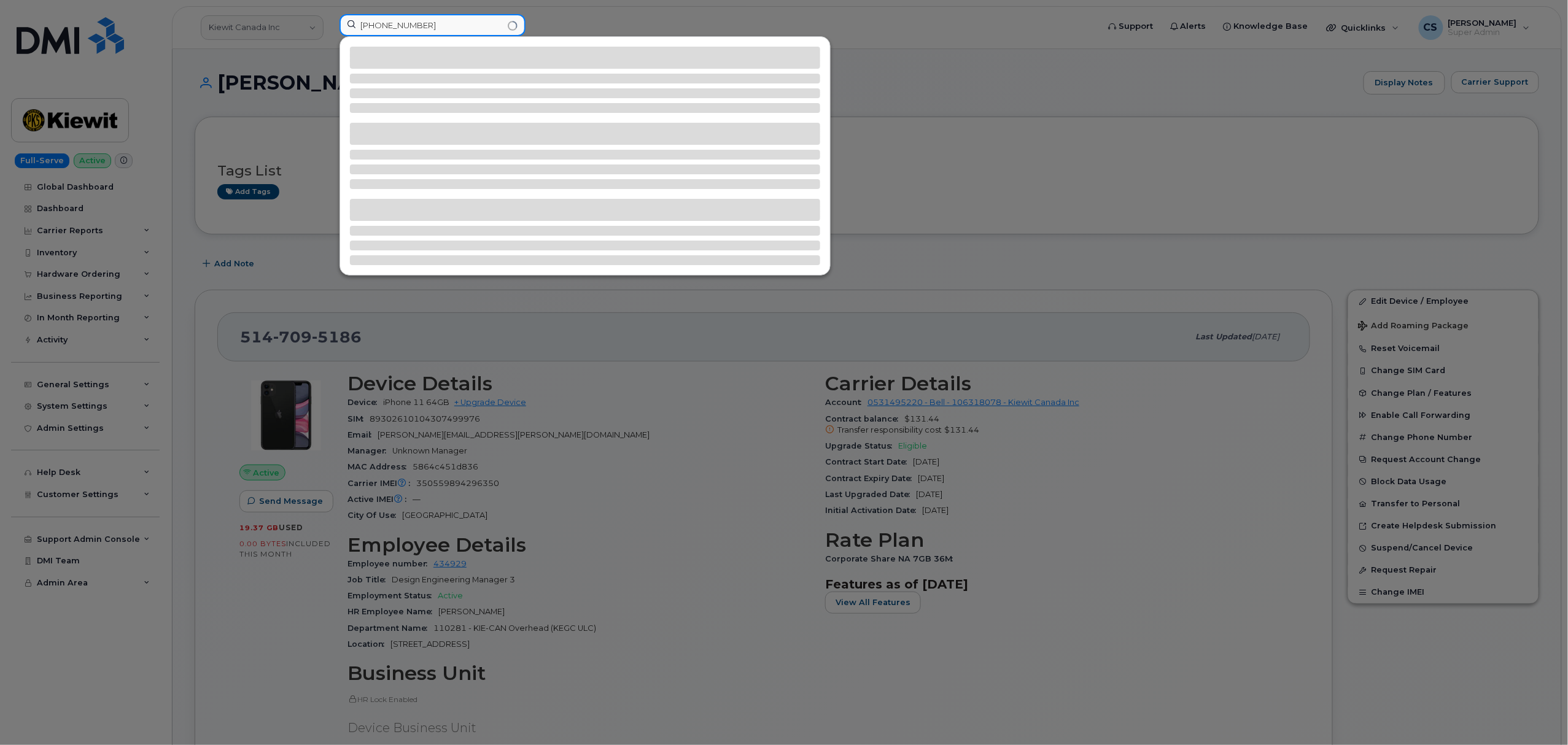
type input "[PHONE_NUMBER]"
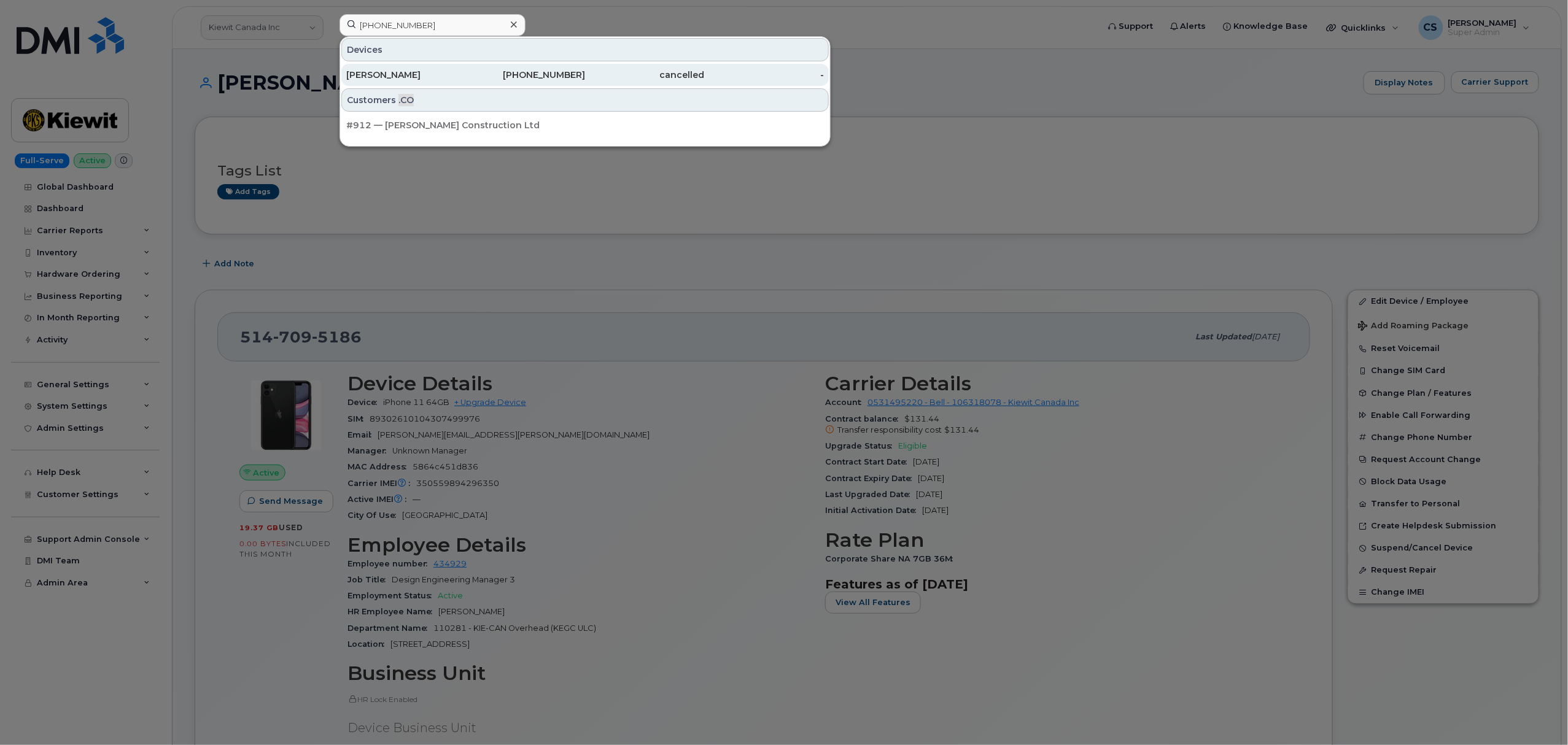
click at [378, 74] on div "[PERSON_NAME]" at bounding box center [407, 74] width 120 height 12
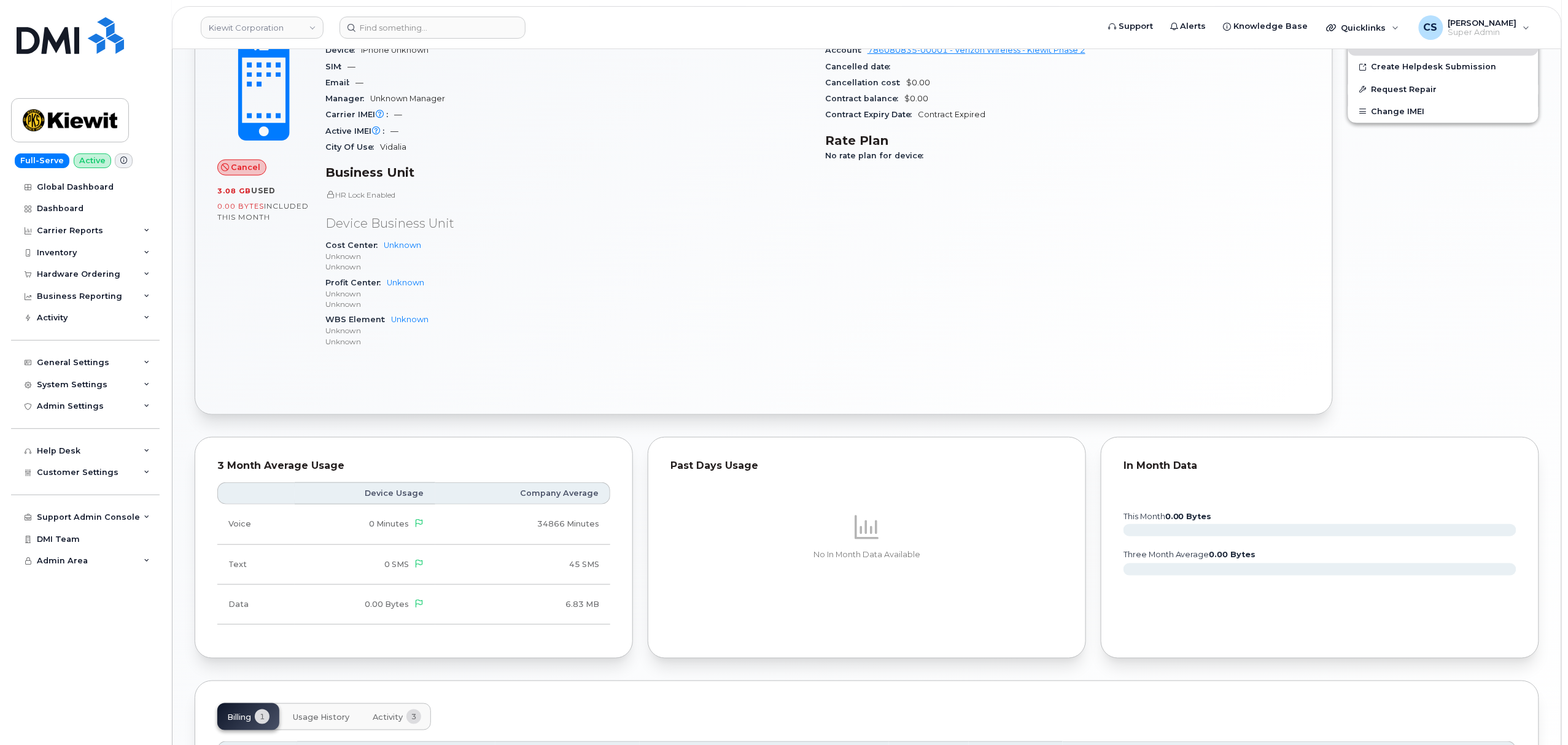
scroll to position [475, 0]
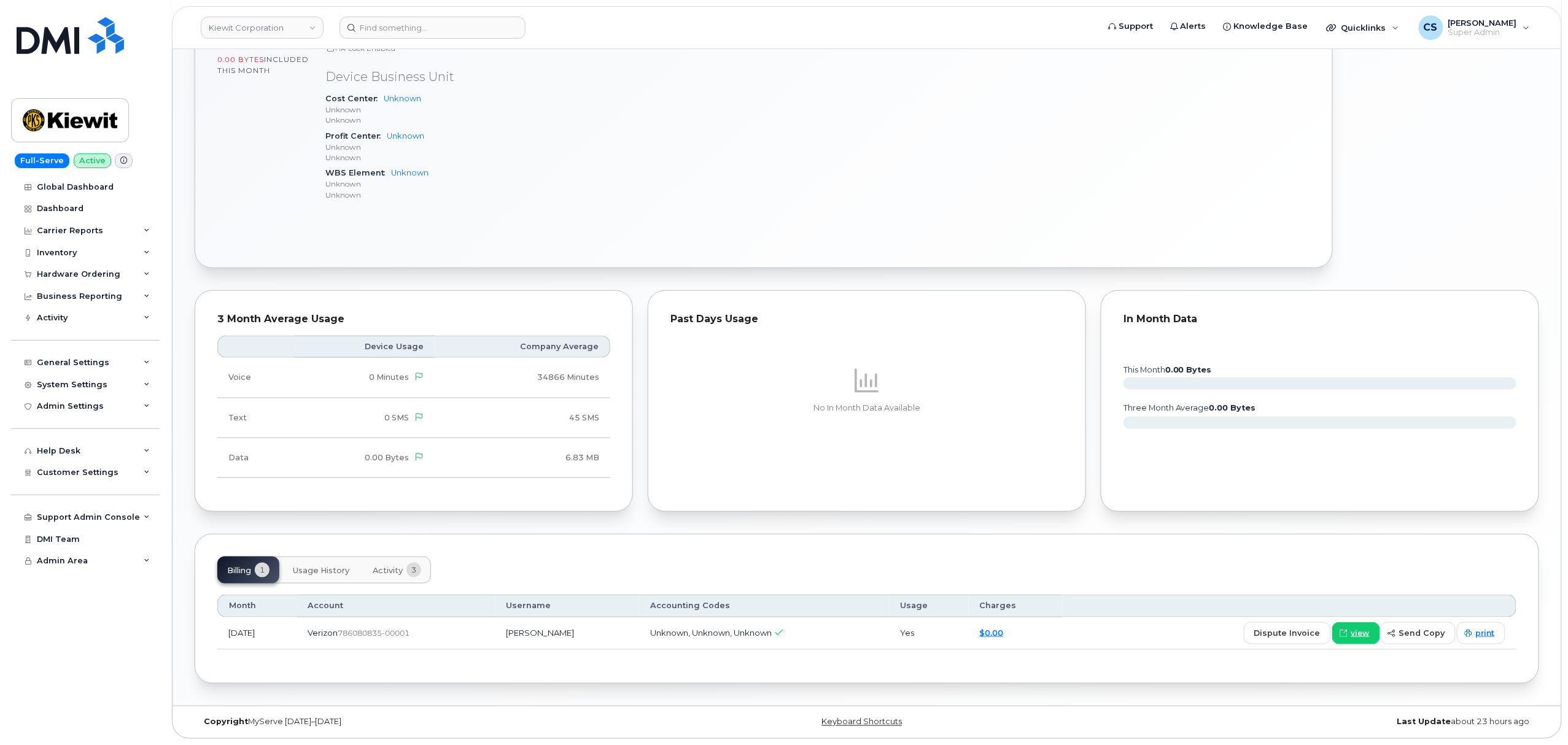
click at [392, 566] on span "Activity" at bounding box center [387, 570] width 30 height 10
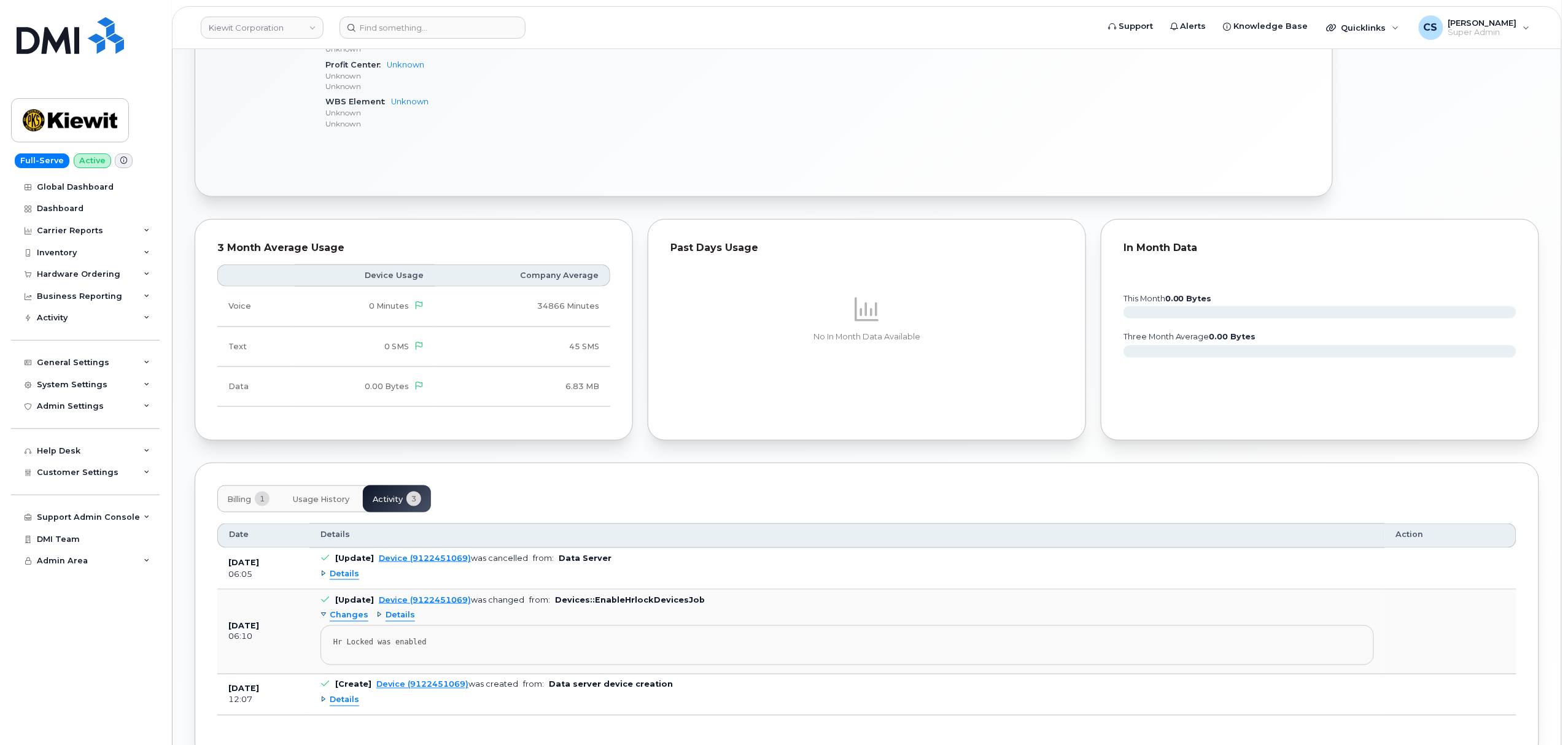
scroll to position [622, 0]
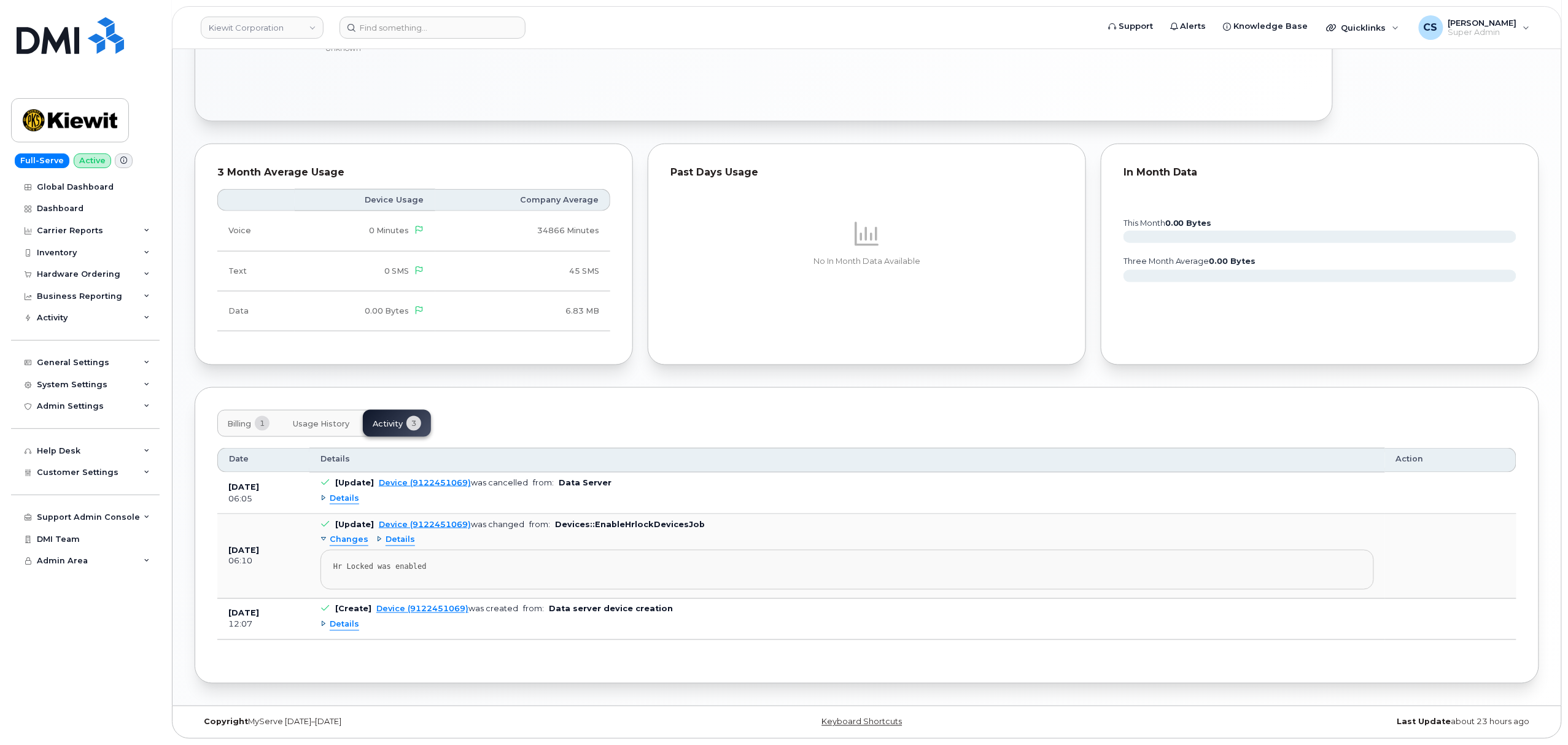
click at [336, 412] on button "Usage History" at bounding box center [322, 423] width 76 height 27
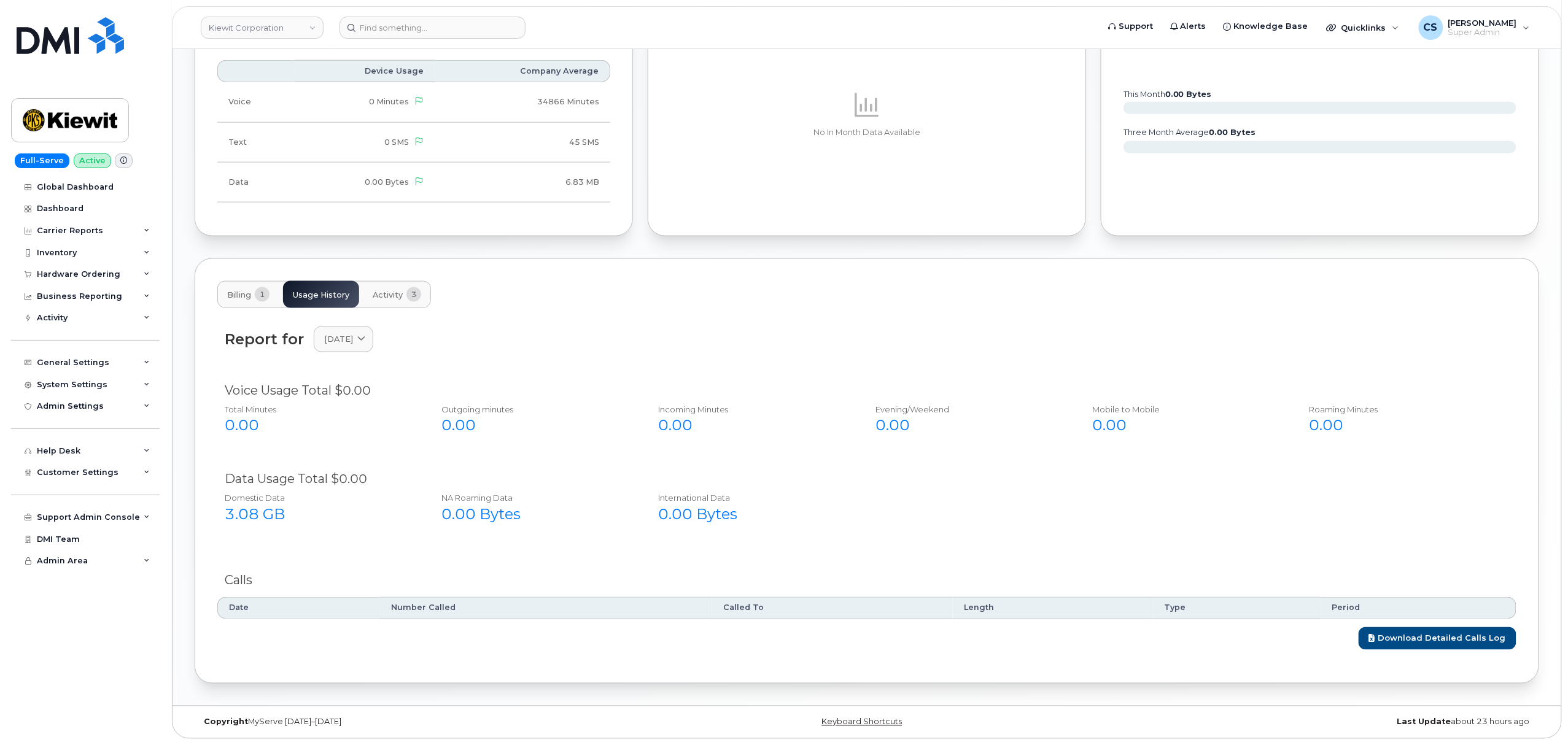
scroll to position [751, 0]
click at [384, 290] on span "Activity" at bounding box center [387, 295] width 30 height 10
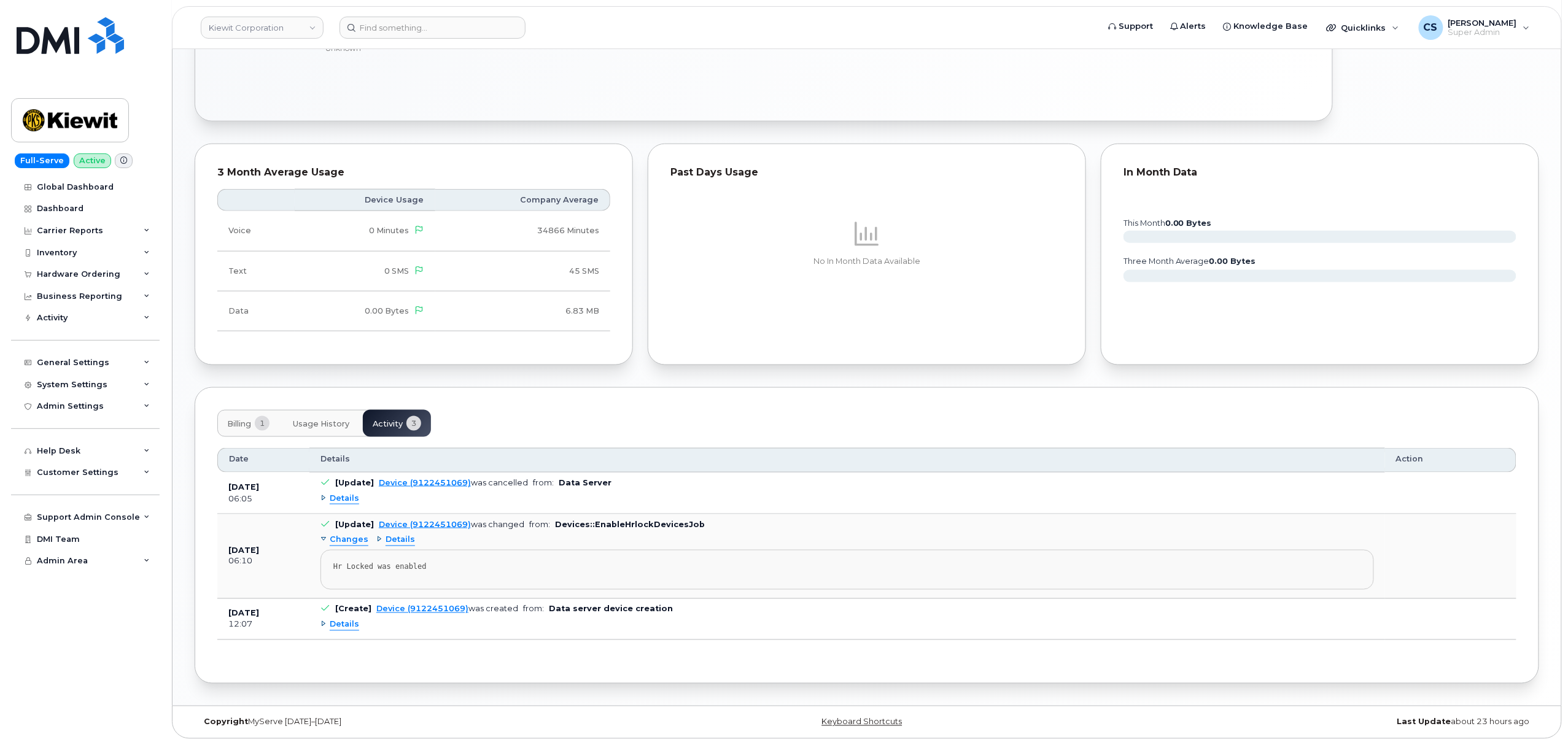
scroll to position [622, 0]
click at [340, 496] on span "Details" at bounding box center [344, 498] width 29 height 11
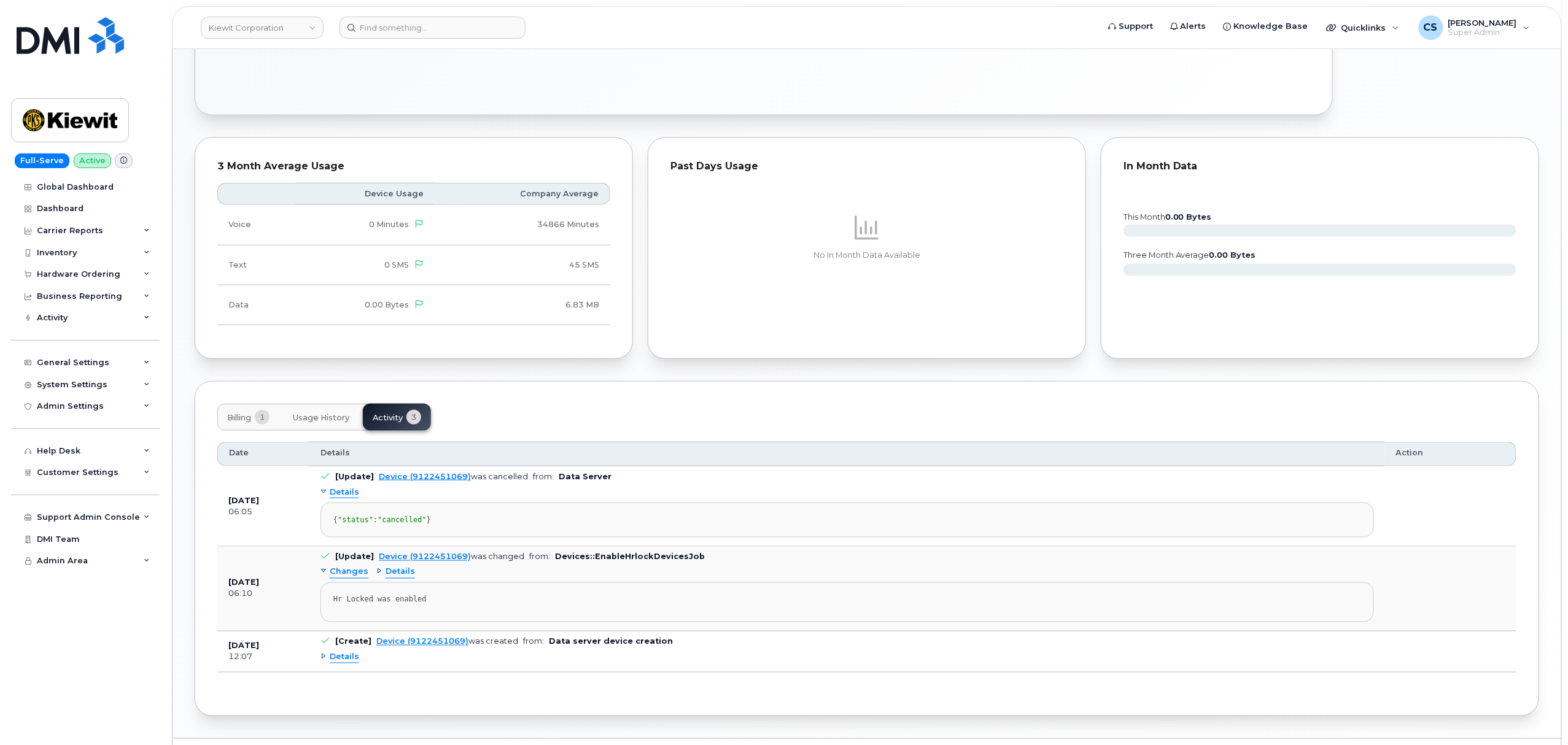
click at [347, 578] on span "Changes" at bounding box center [348, 572] width 39 height 11
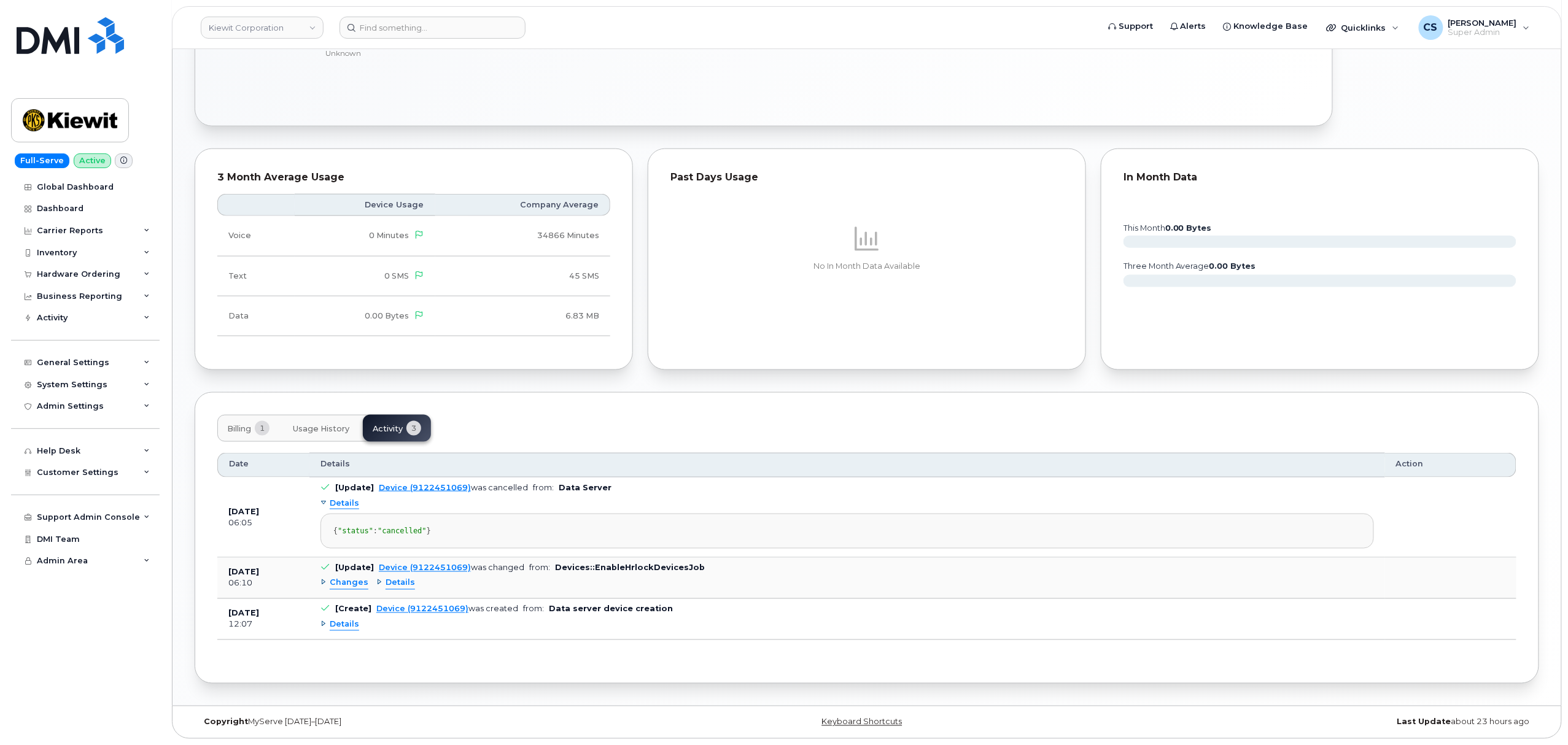
click at [344, 593] on div "Changes Details" at bounding box center [848, 583] width 1054 height 20
click at [348, 589] on span "Changes" at bounding box center [348, 583] width 39 height 11
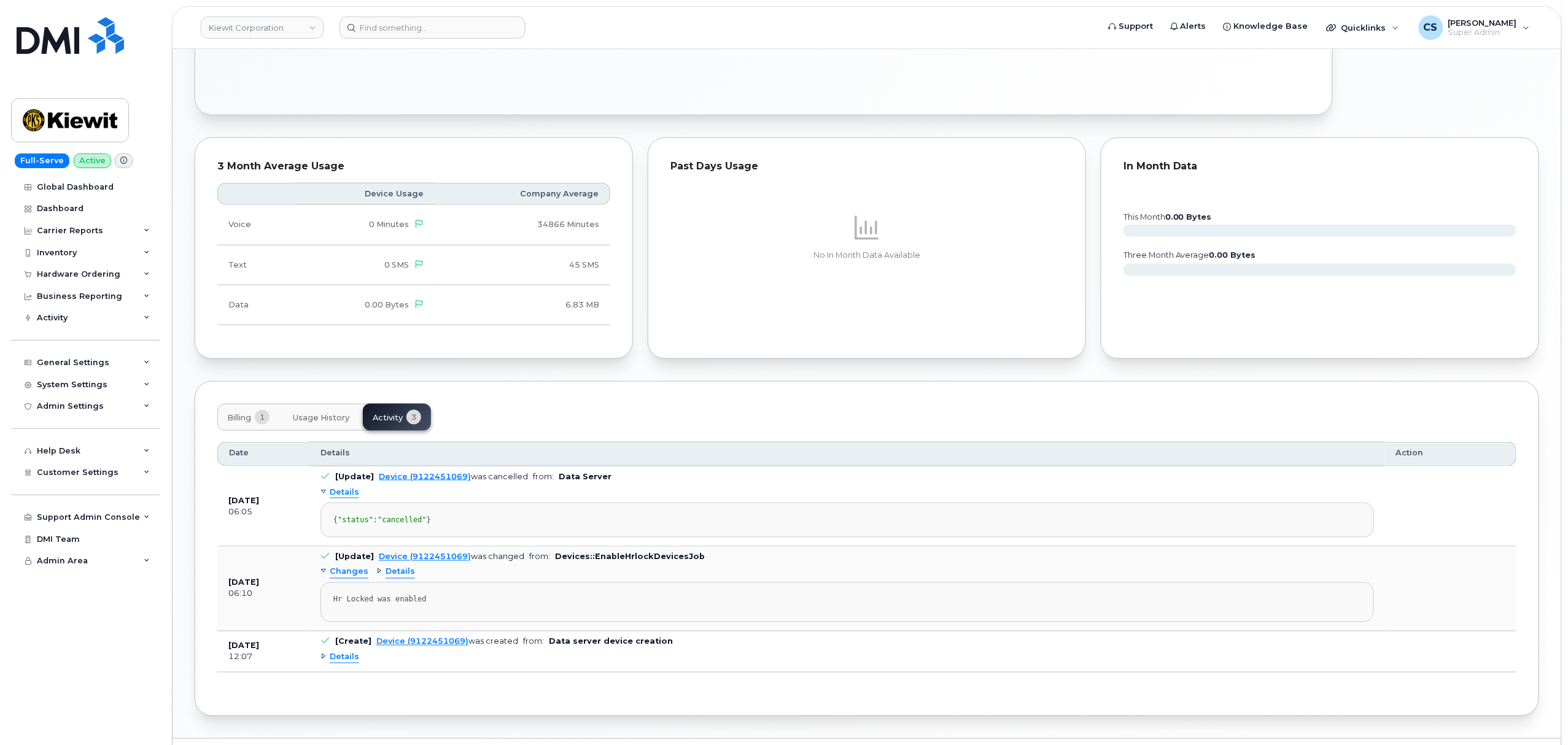
click at [392, 578] on span "Details" at bounding box center [400, 572] width 29 height 11
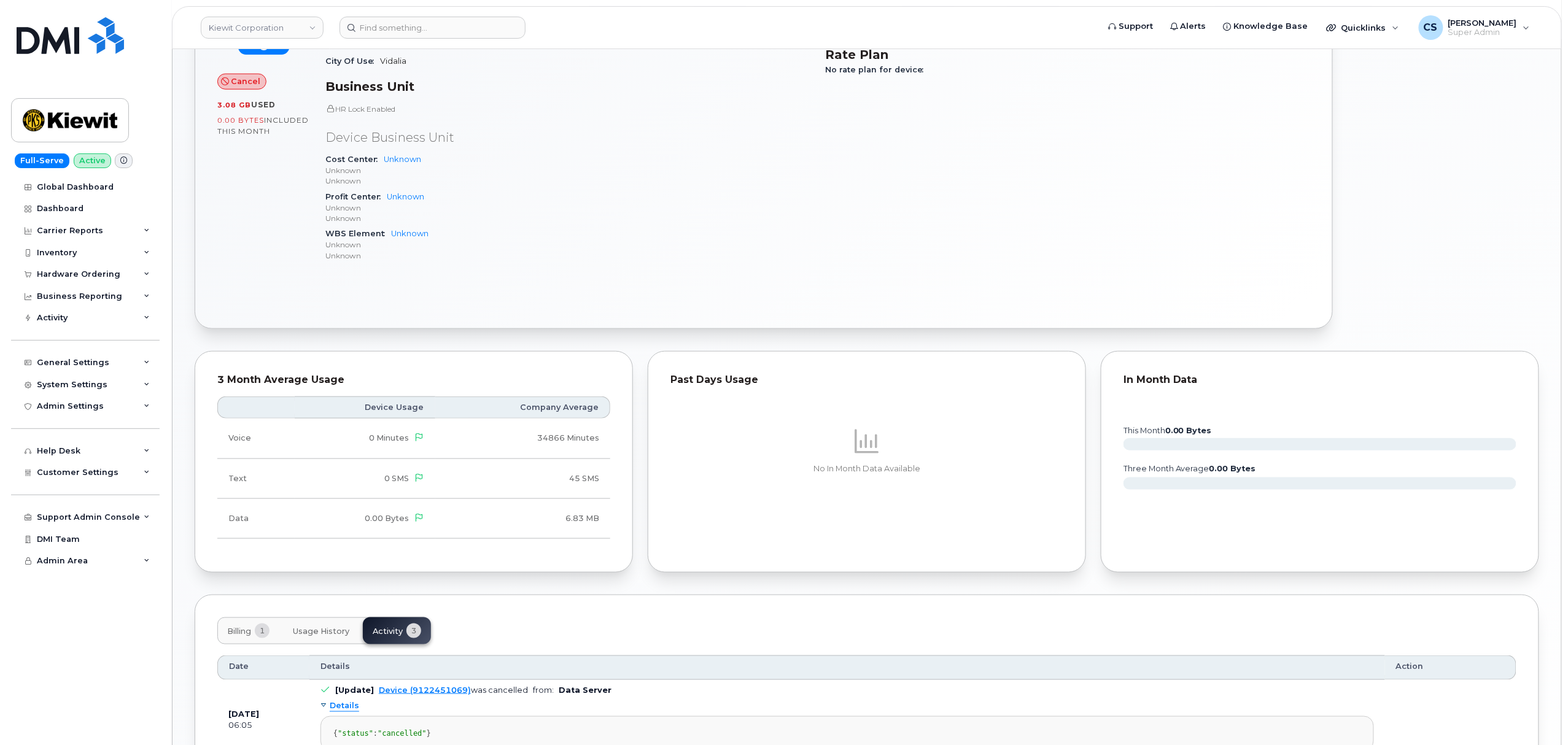
scroll to position [0, 0]
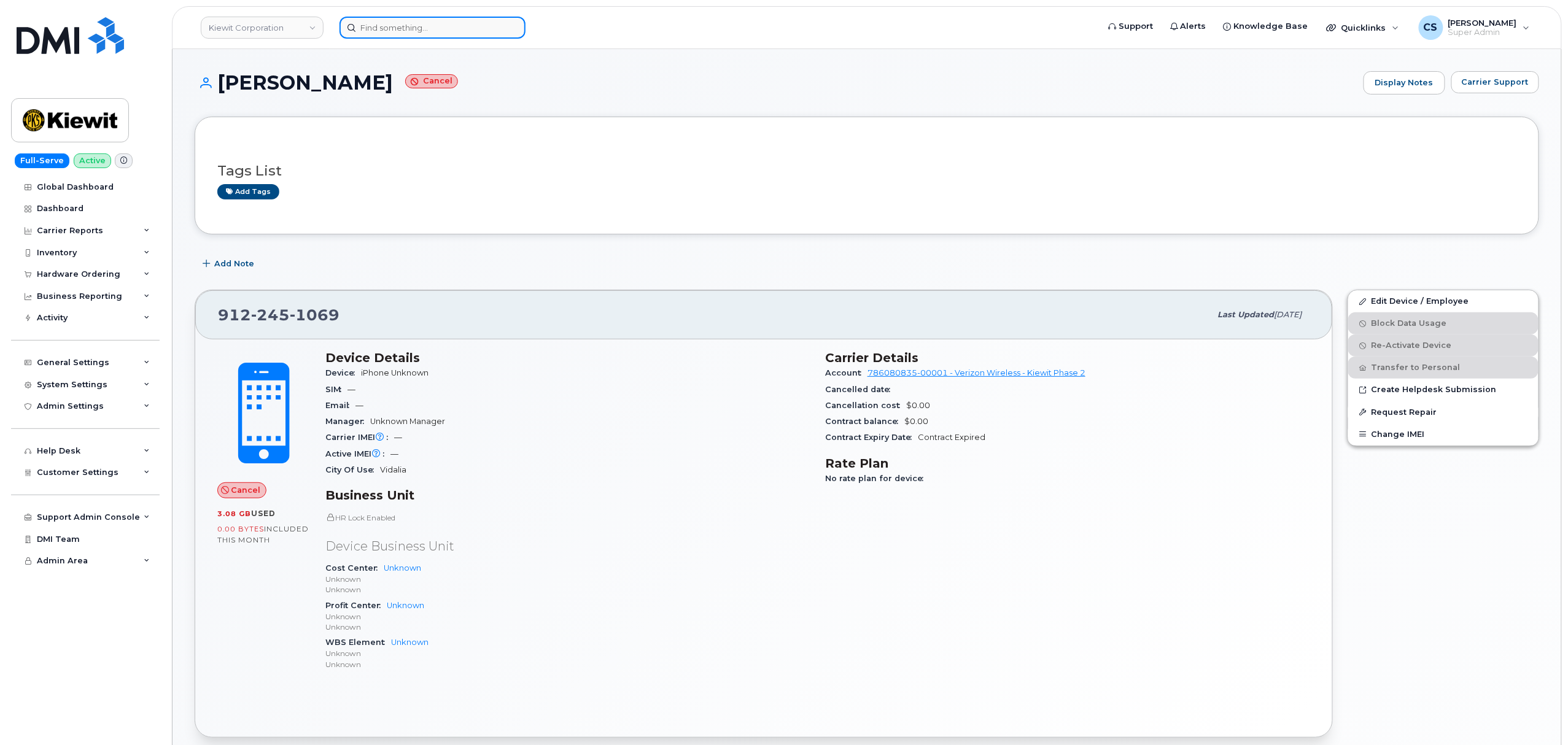
click at [413, 21] on input at bounding box center [433, 28] width 186 height 23
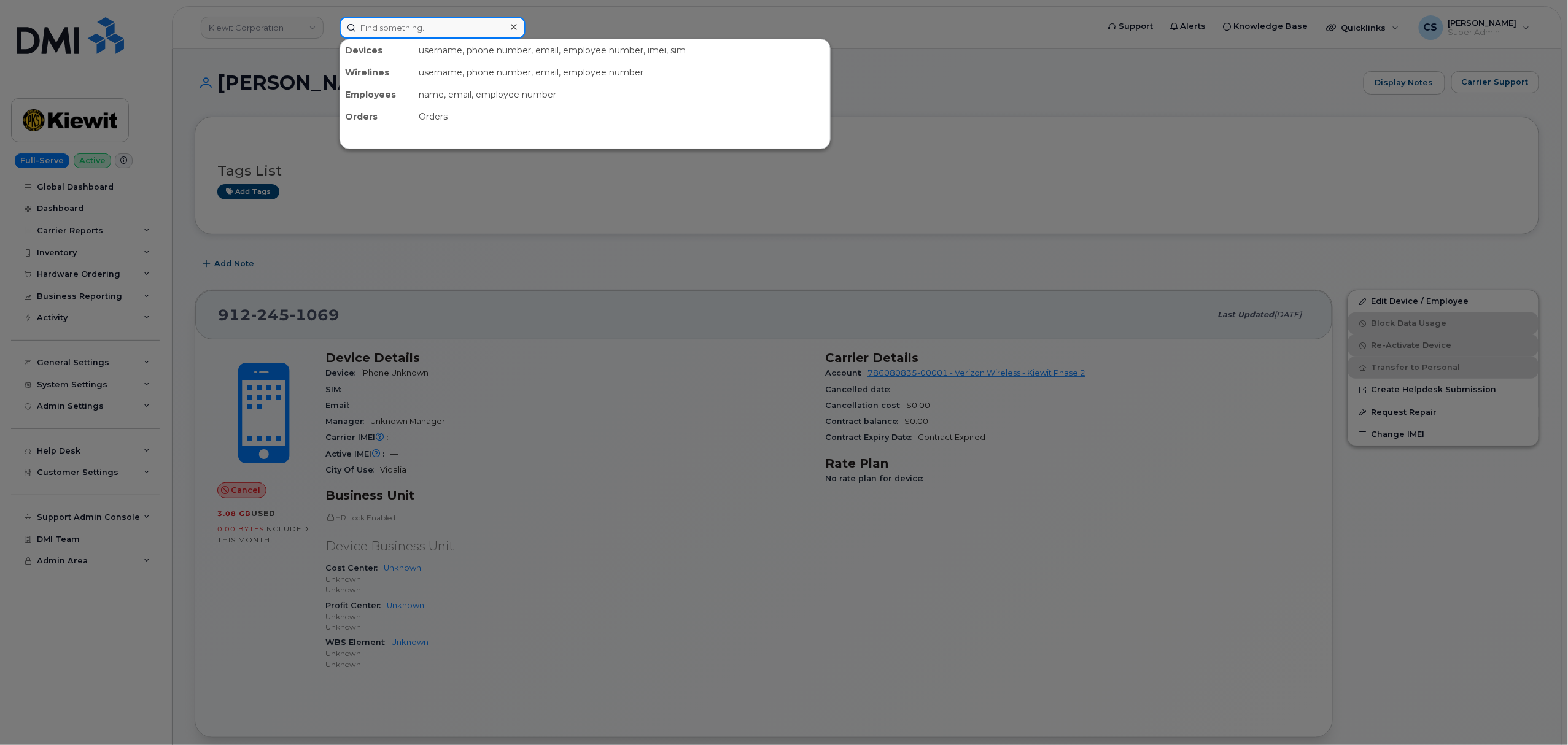
paste input "(520) 508-7656"
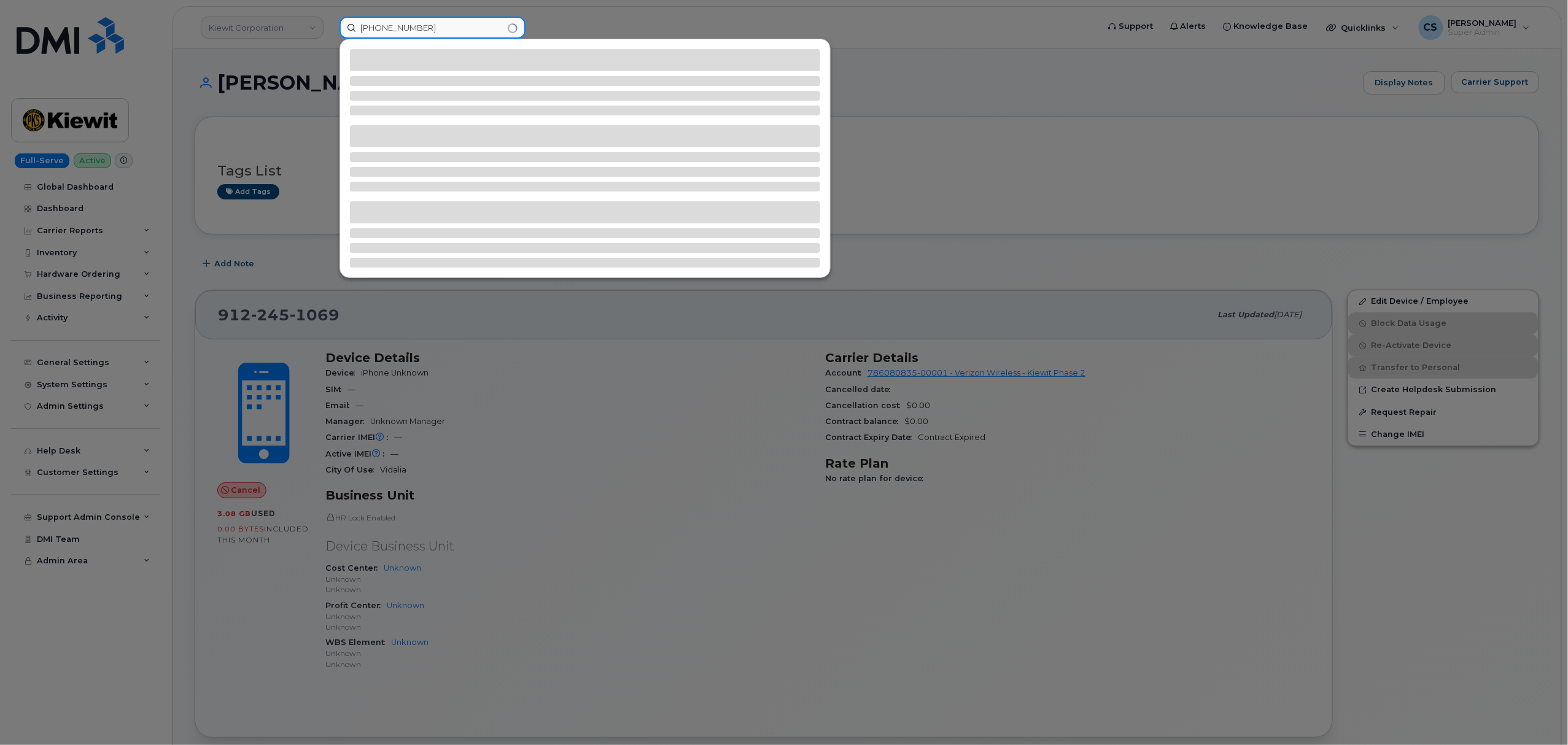
type input "(520) 508-7656"
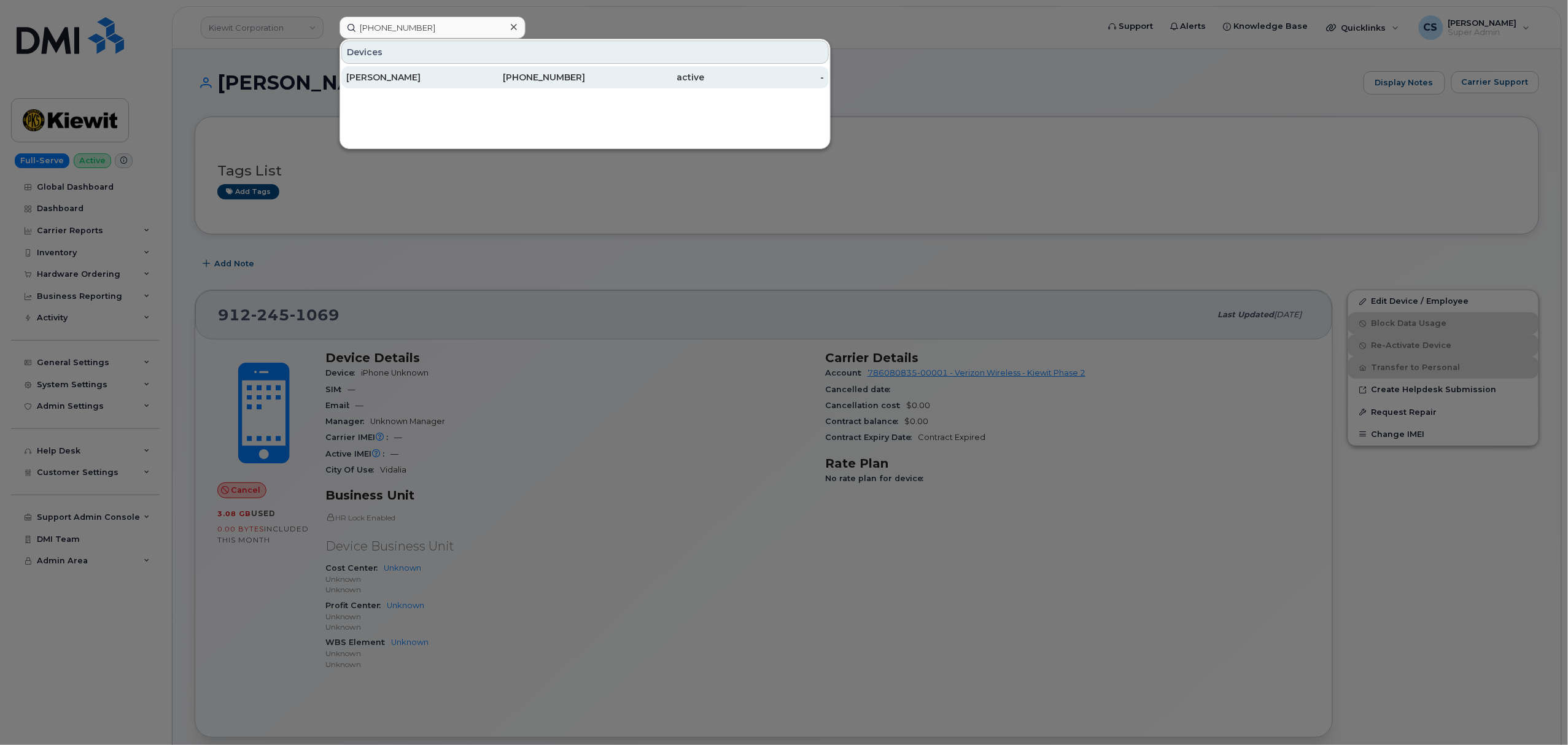
click at [407, 76] on div "STEVEN SMITH" at bounding box center [407, 77] width 120 height 12
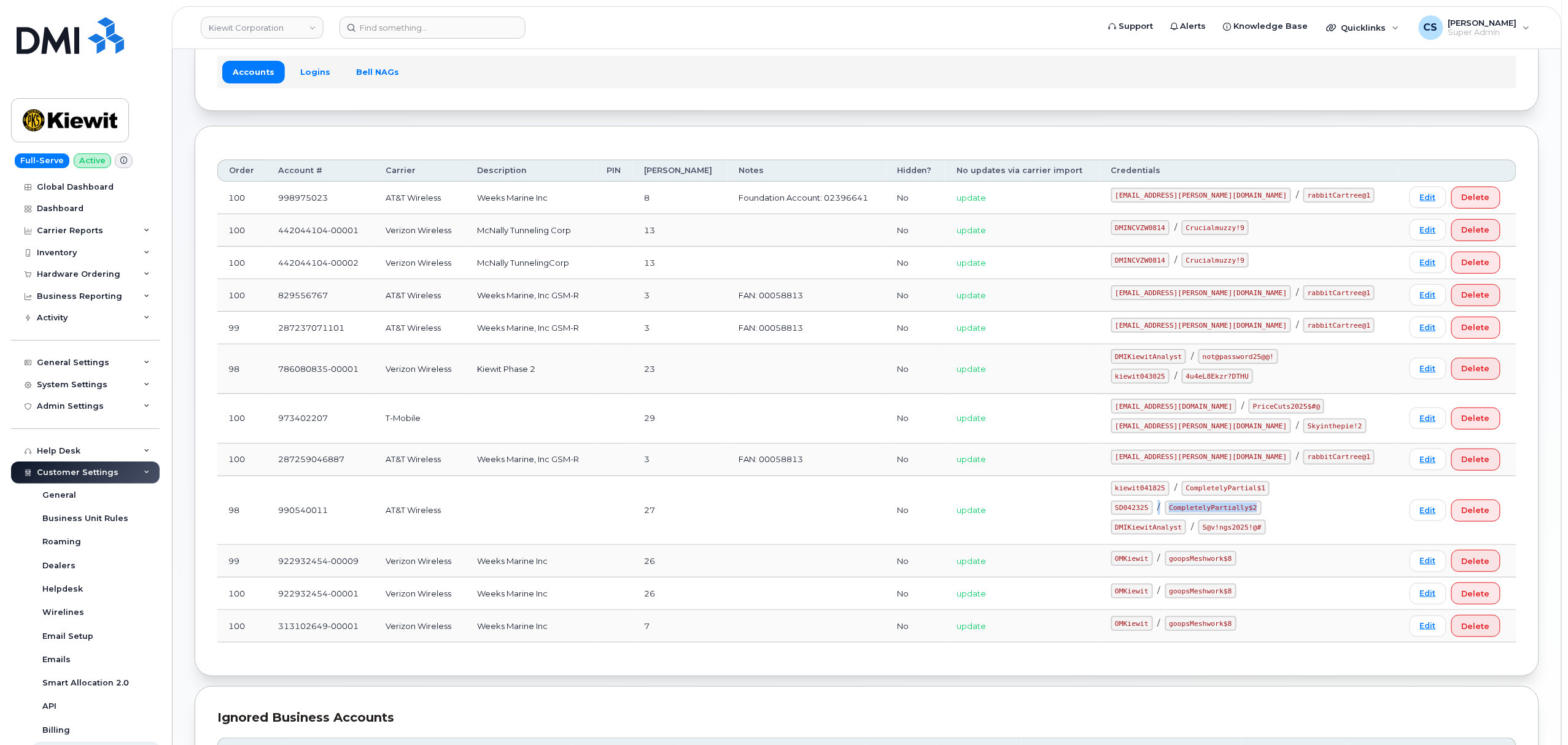
scroll to position [178, 0]
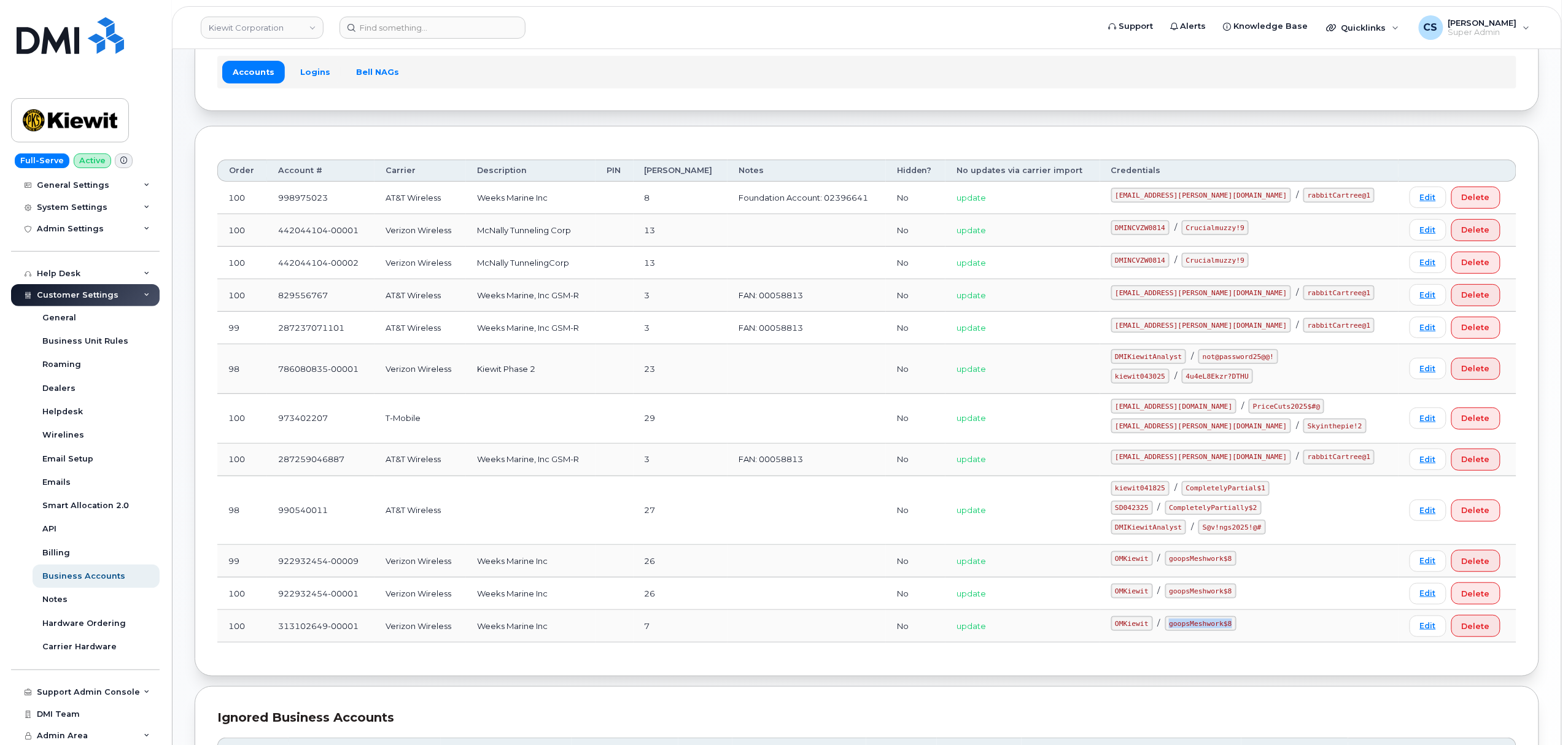
drag, startPoint x: 1252, startPoint y: 629, endPoint x: 1189, endPoint y: 626, distance: 63.1
click at [1189, 626] on div "OMKiewit / goopsMeshwork$8" at bounding box center [1249, 623] width 277 height 15
copy code "goopsMeshwork$8"
click at [1159, 379] on code "kiewit043025" at bounding box center [1140, 376] width 58 height 15
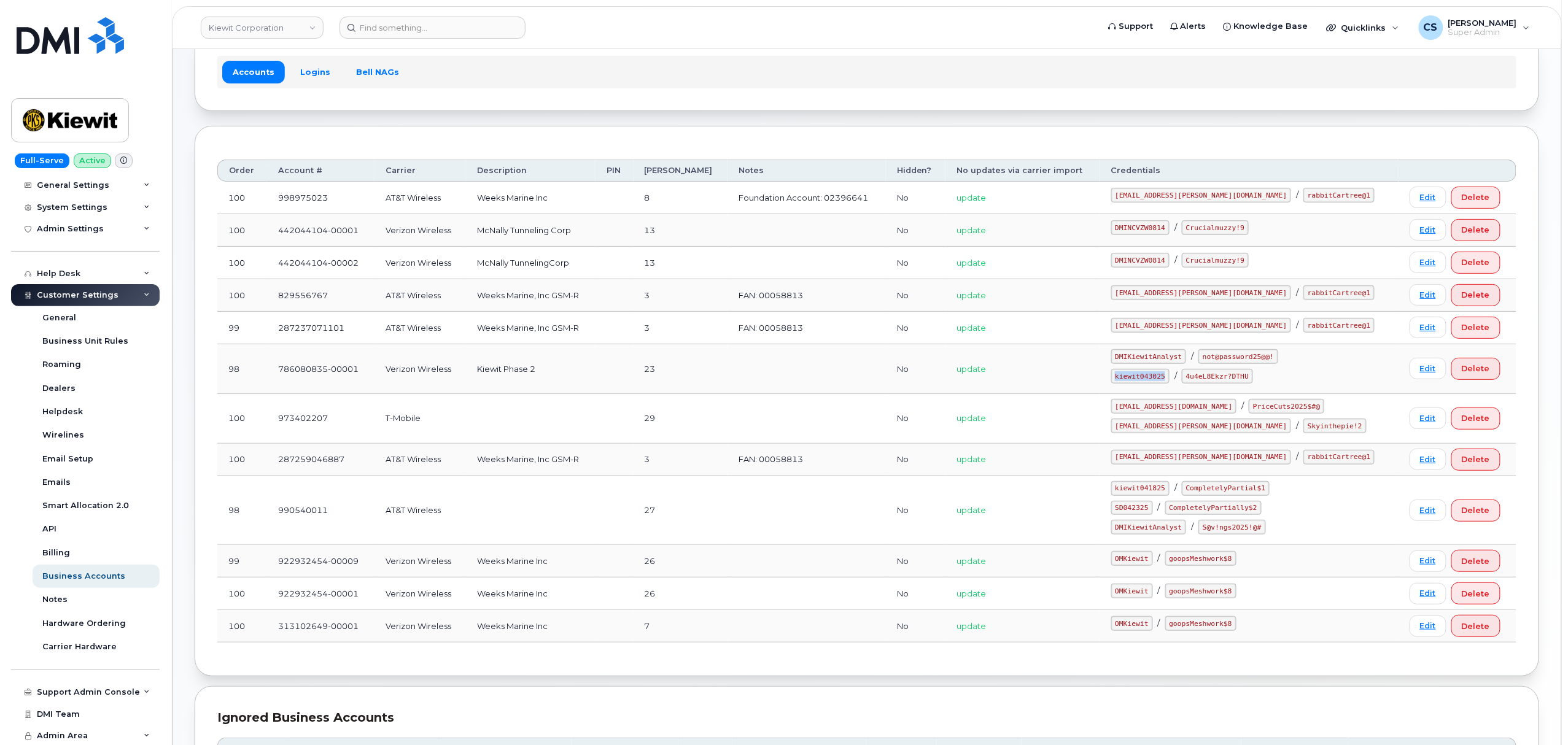
copy code "kiewit043025"
drag, startPoint x: 1271, startPoint y: 381, endPoint x: 1208, endPoint y: 379, distance: 63.0
click at [1208, 379] on code "4u4eL8Ekzr?DTHU" at bounding box center [1218, 376] width 71 height 15
copy code "4u4eL8Ekzr?DTHU"
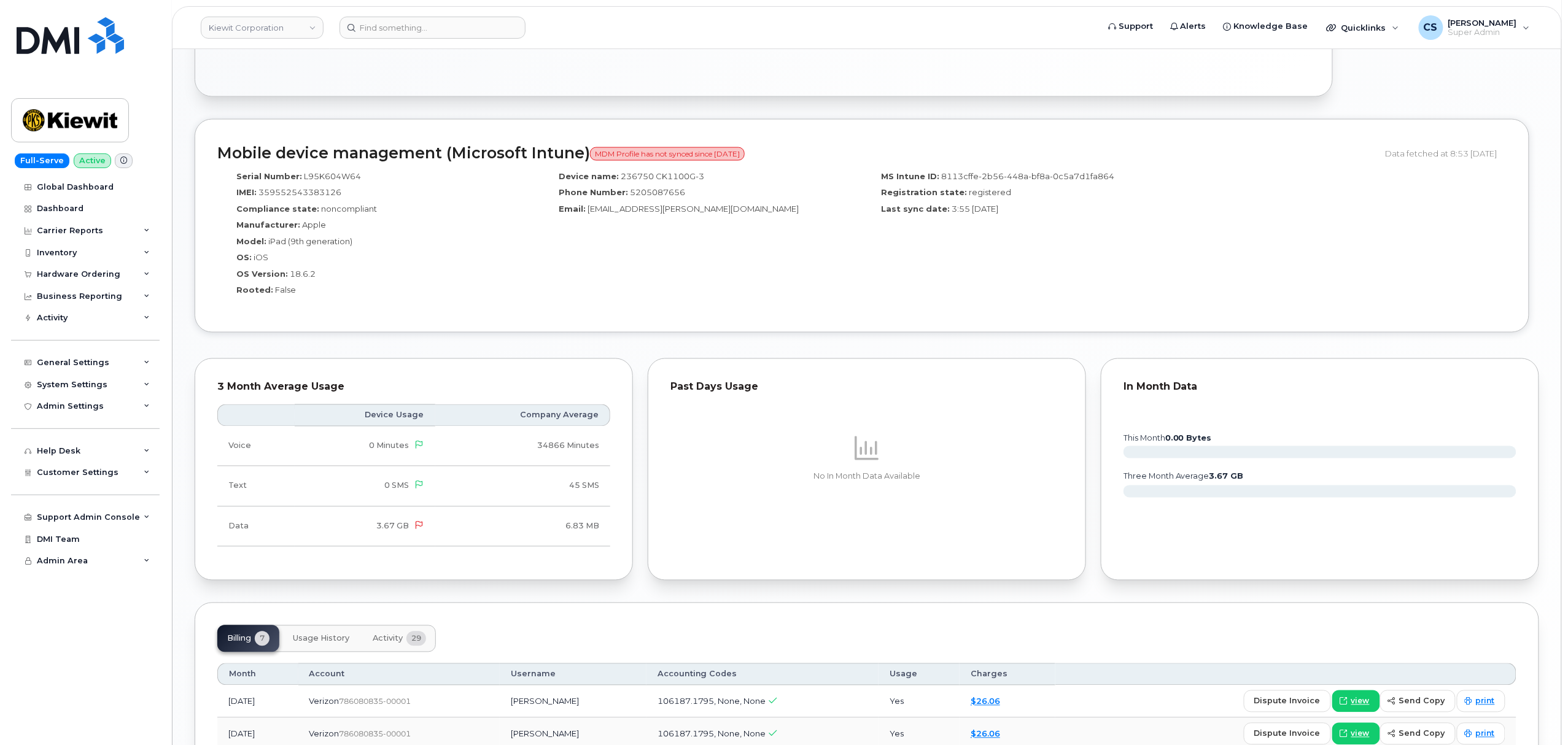
scroll to position [981, 0]
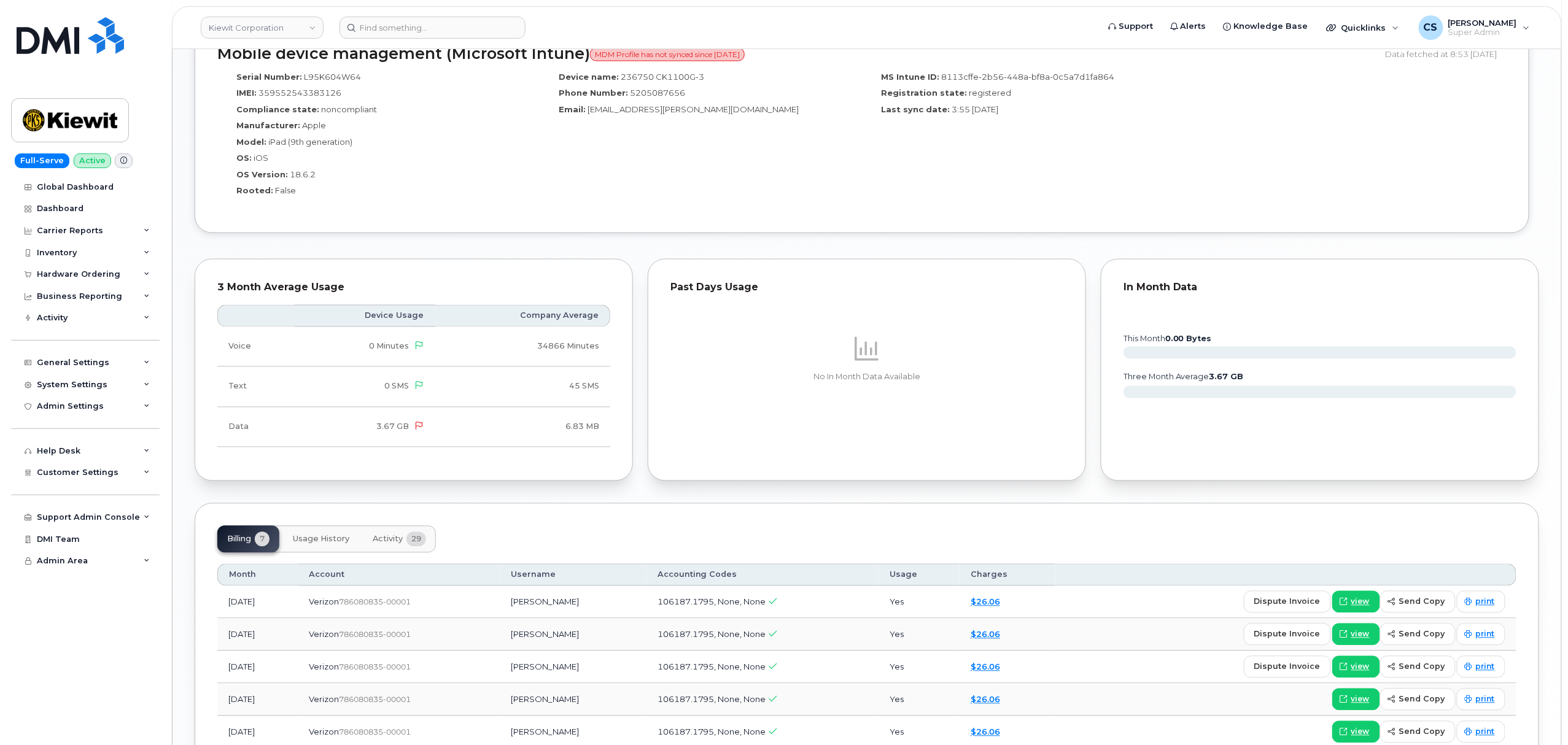
click at [382, 542] on span "Activity" at bounding box center [387, 539] width 30 height 10
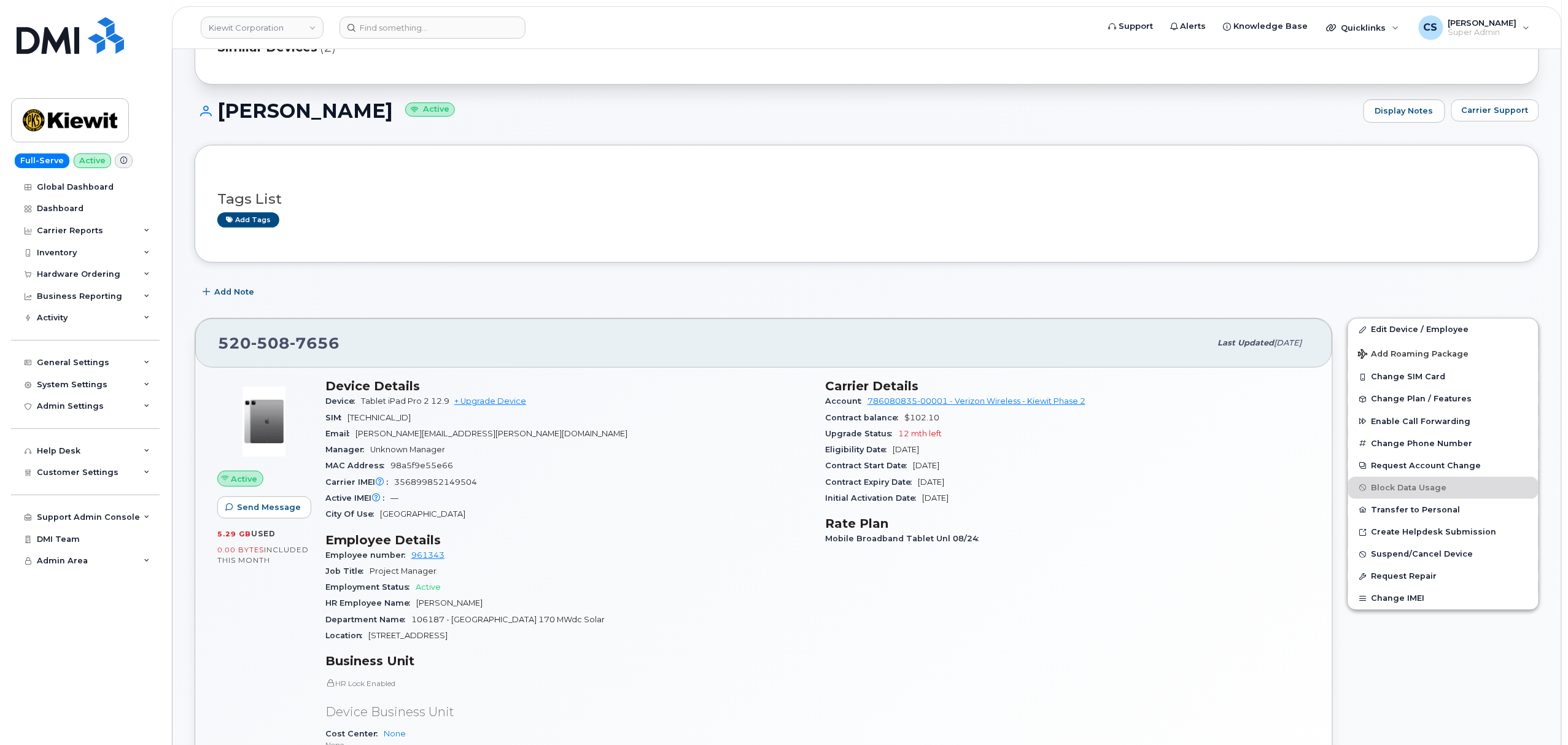
scroll to position [0, 0]
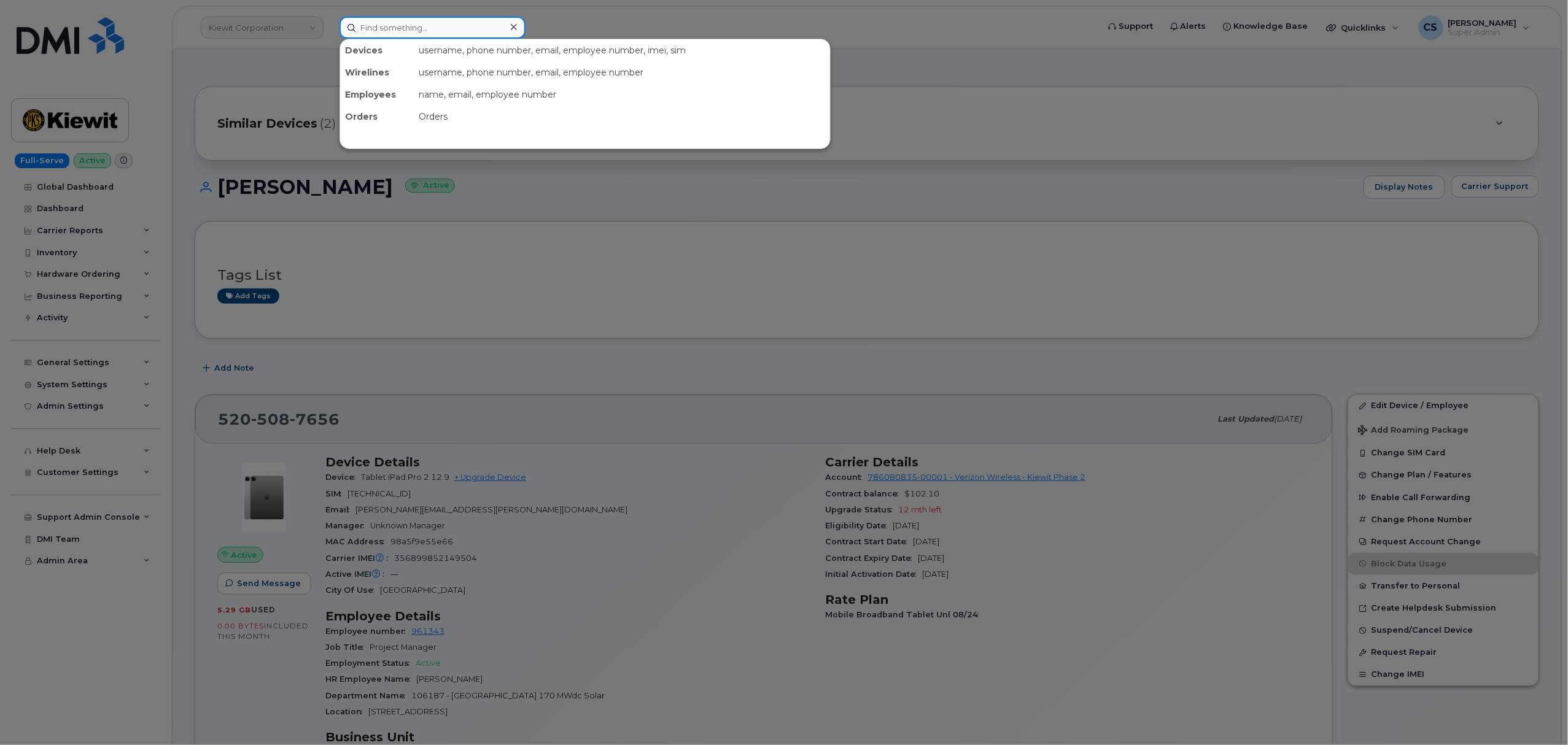
click at [421, 29] on input at bounding box center [433, 28] width 186 height 23
paste input "913-558-4672"
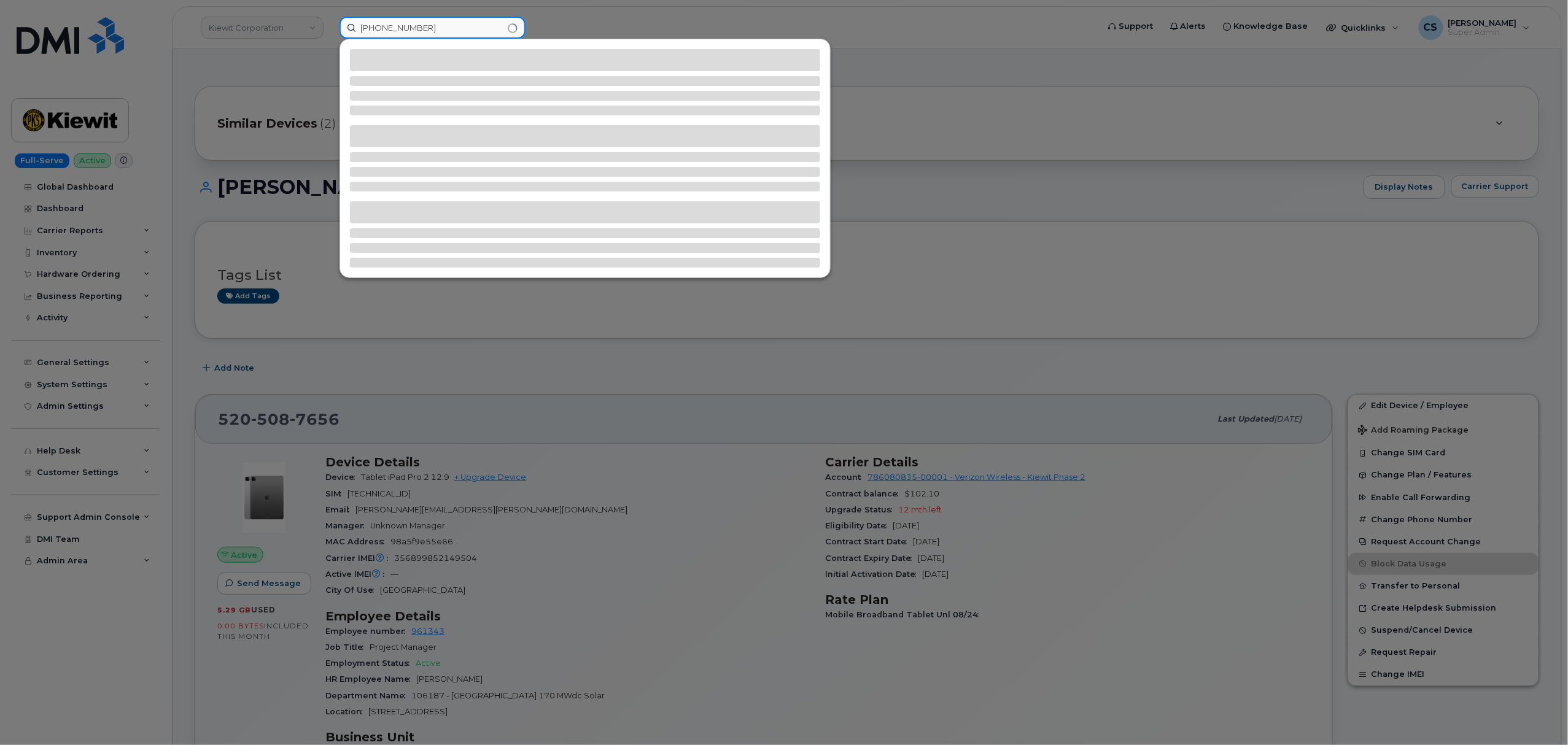
type input "913-558-4672"
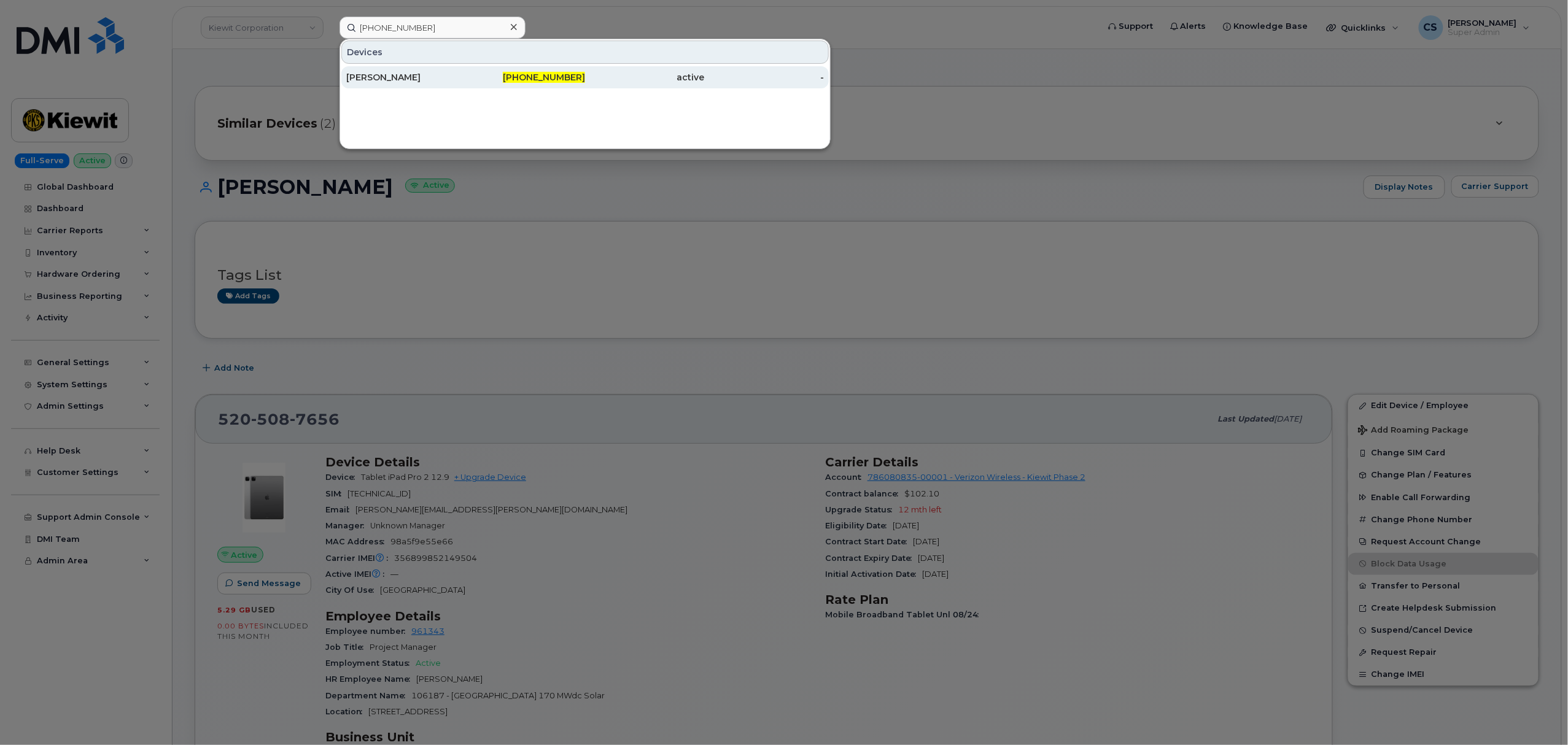
click at [525, 76] on span "913-558-4672" at bounding box center [543, 77] width 82 height 11
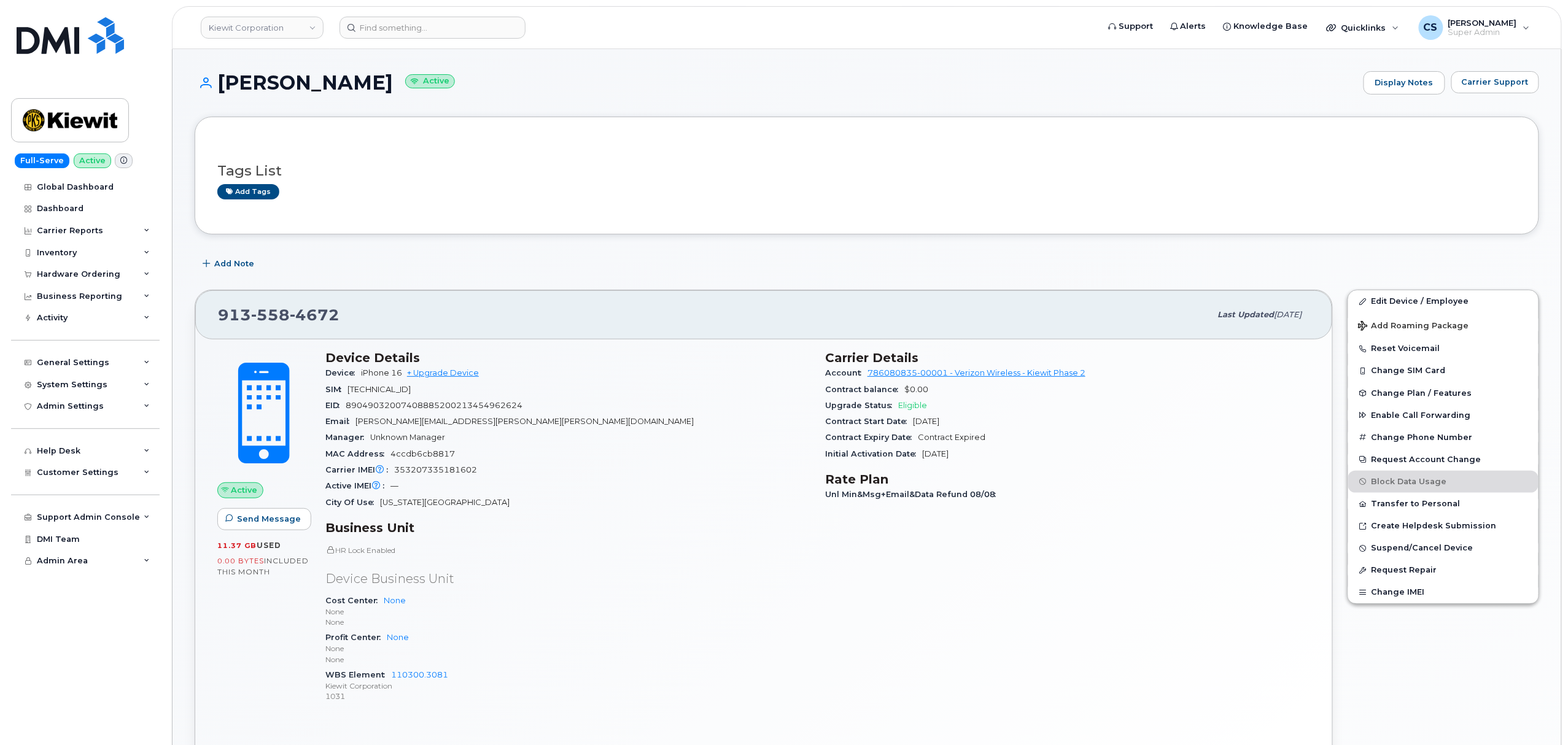
click at [271, 314] on span "558" at bounding box center [270, 314] width 39 height 18
click at [270, 314] on span "558" at bounding box center [270, 314] width 39 height 18
copy span "913 558 4672"
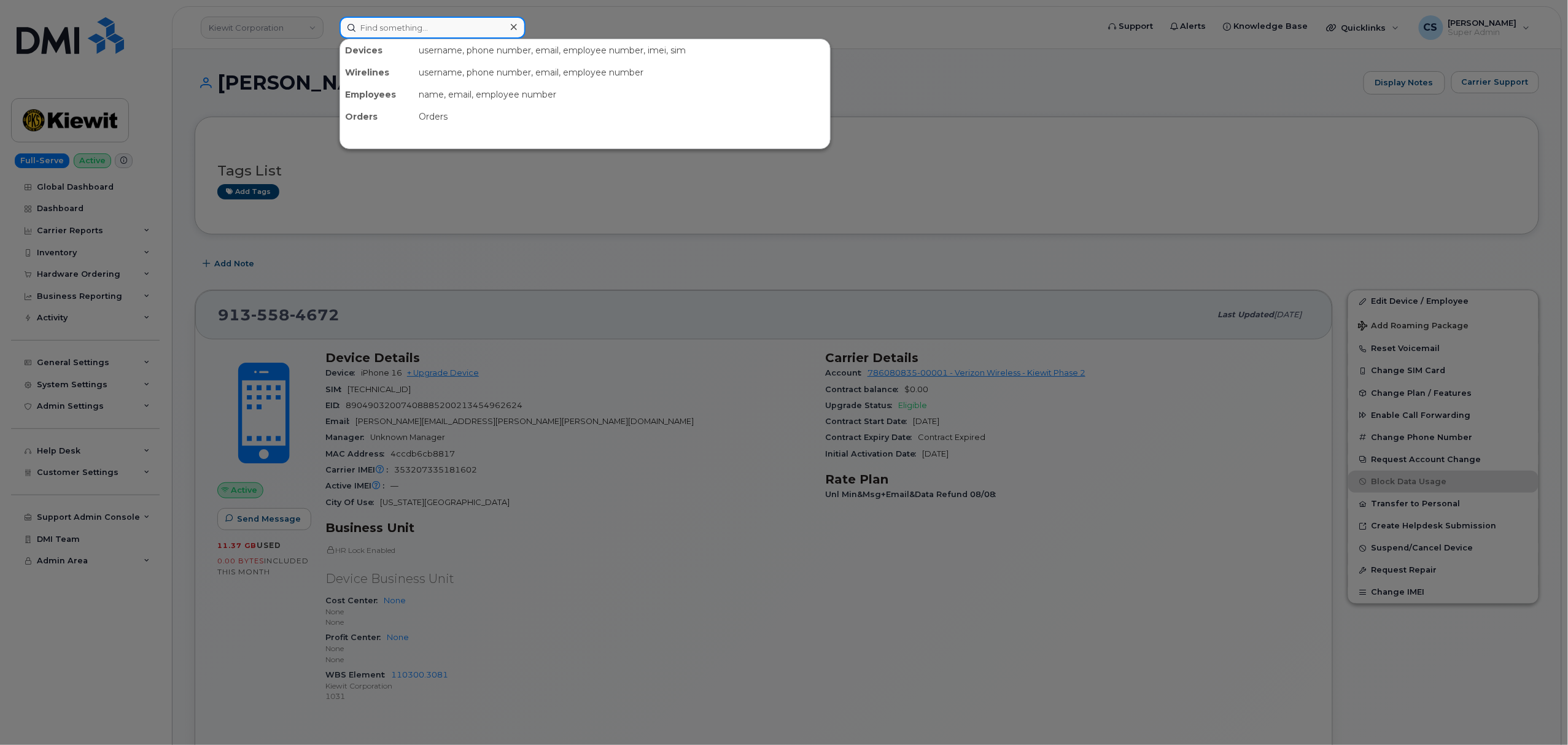
click at [406, 33] on input at bounding box center [433, 28] width 186 height 23
paste input "300334"
type input "300334"
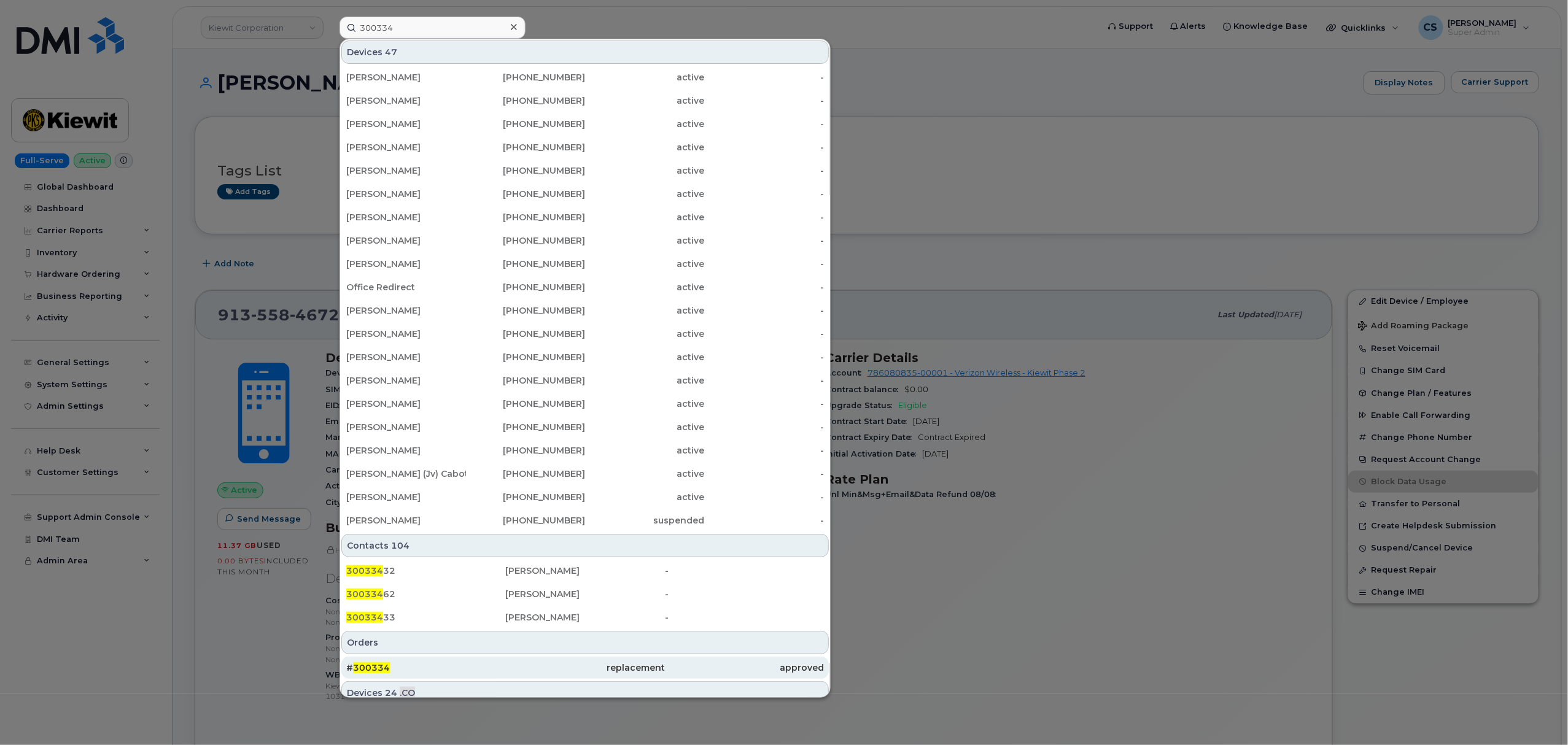
click at [371, 664] on span "300334" at bounding box center [371, 667] width 37 height 11
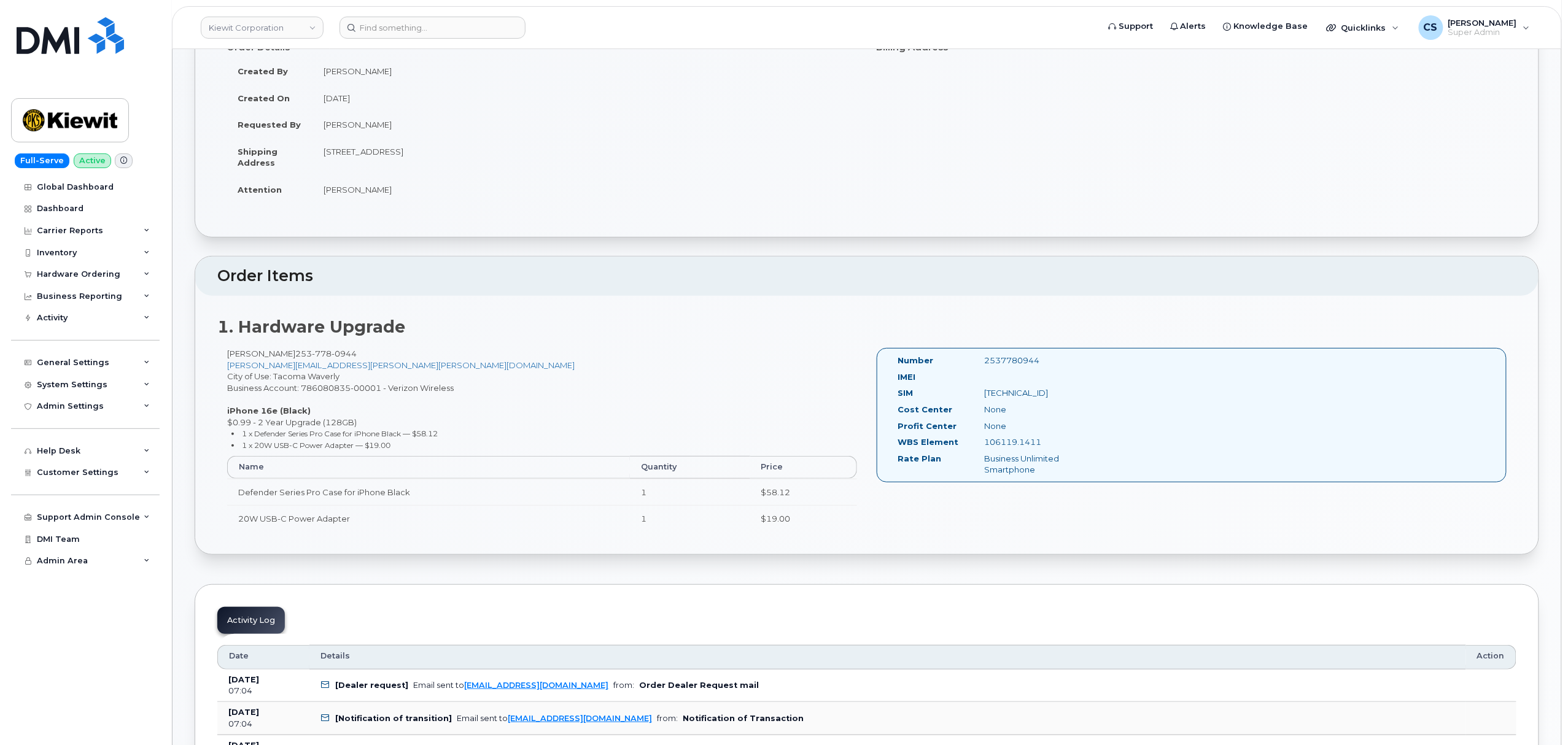
scroll to position [163, 0]
